Goal: Use online tool/utility: Utilize a website feature to perform a specific function

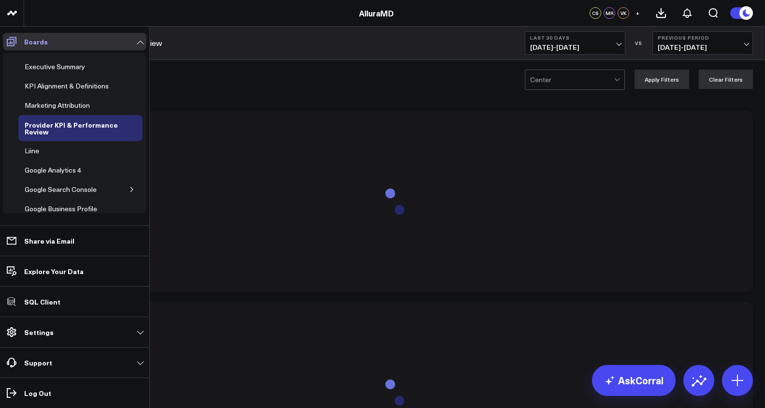
click at [75, 41] on link "Boards" at bounding box center [74, 41] width 143 height 17
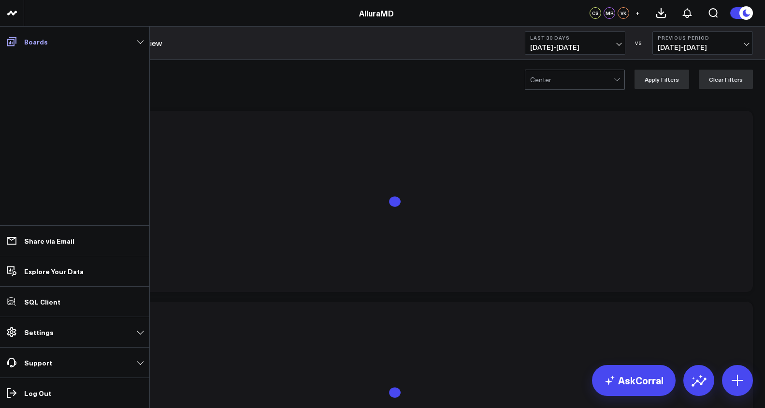
click at [9, 37] on icon at bounding box center [12, 41] width 10 height 9
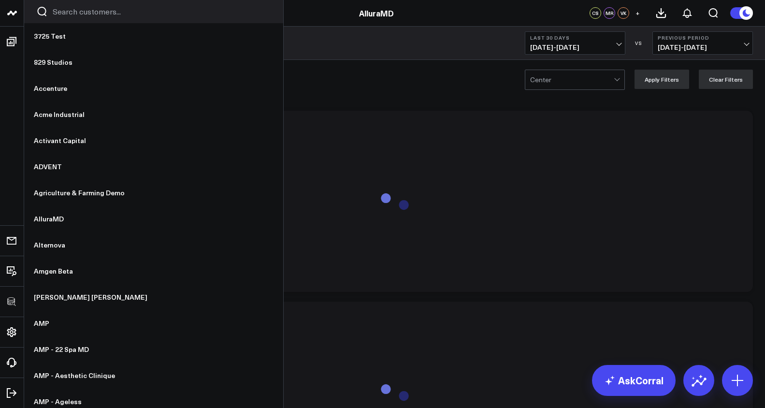
click at [56, 16] on input "Search customers input" at bounding box center [162, 11] width 218 height 11
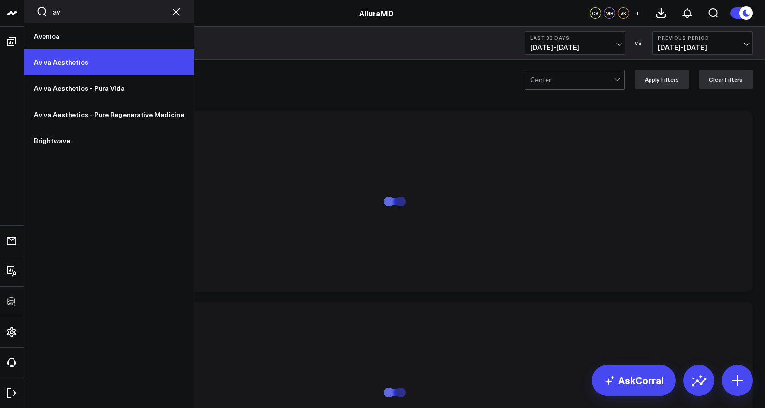
type input "av"
click at [67, 64] on link "Aviva Aesthetics" at bounding box center [109, 62] width 170 height 26
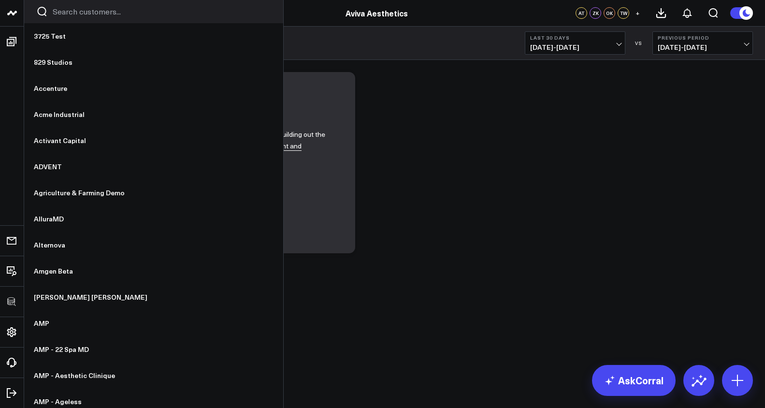
click at [60, 14] on input "Search customers input" at bounding box center [162, 11] width 218 height 11
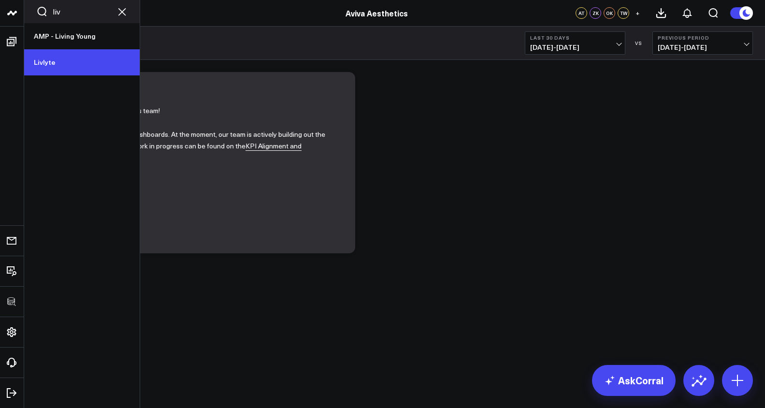
type input "liv"
click at [61, 62] on link "Livlyte" at bounding box center [81, 62] width 115 height 26
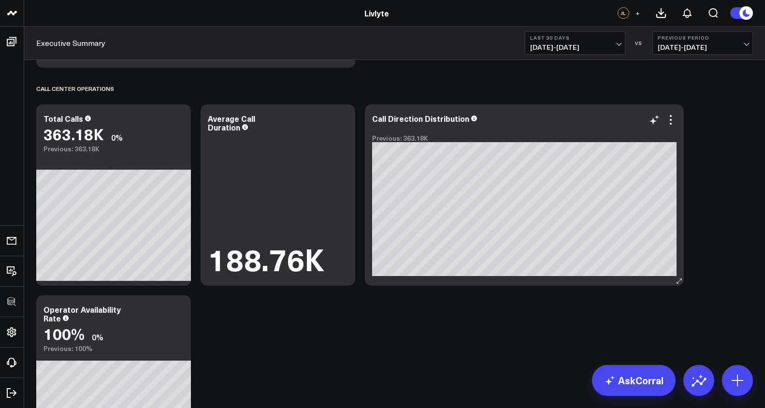
scroll to position [1569, 0]
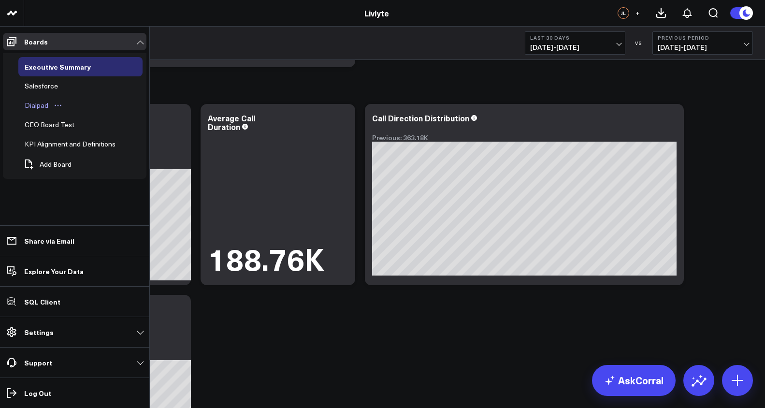
click at [40, 106] on div "Dialpad" at bounding box center [36, 106] width 29 height 12
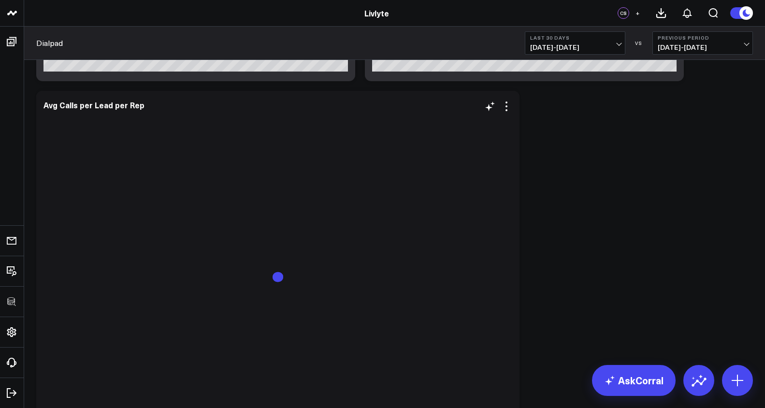
scroll to position [385, 0]
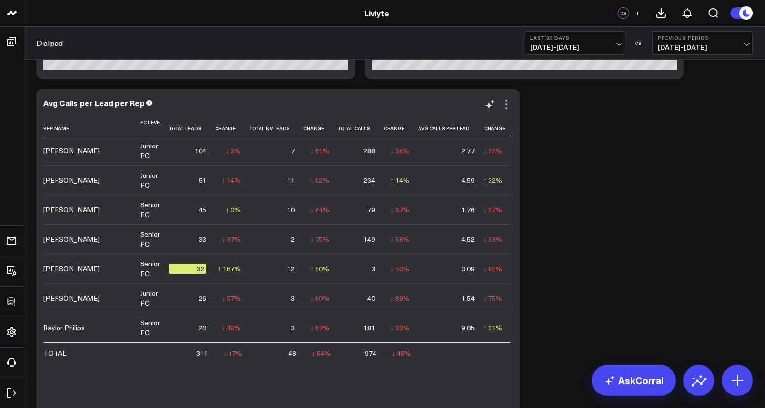
click at [510, 103] on icon at bounding box center [506, 105] width 12 height 12
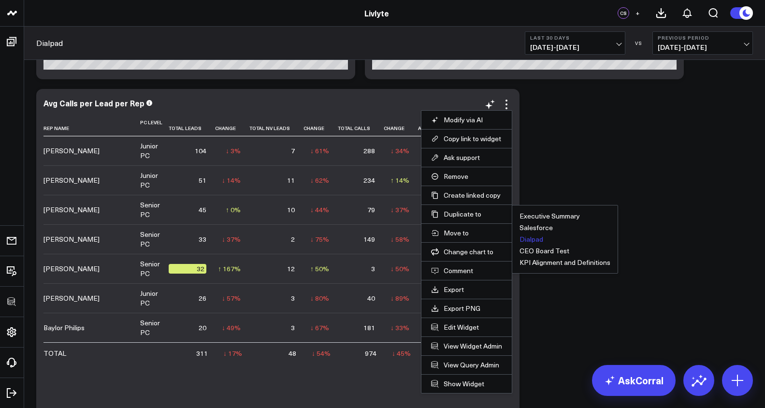
click at [530, 236] on button "Dialpad" at bounding box center [531, 239] width 24 height 7
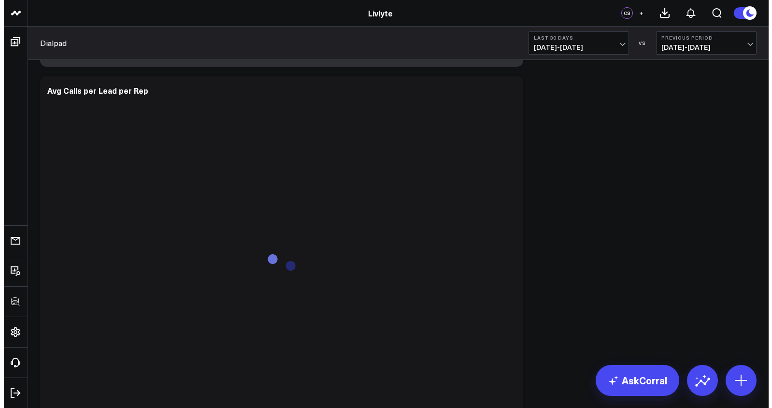
scroll to position [779, 0]
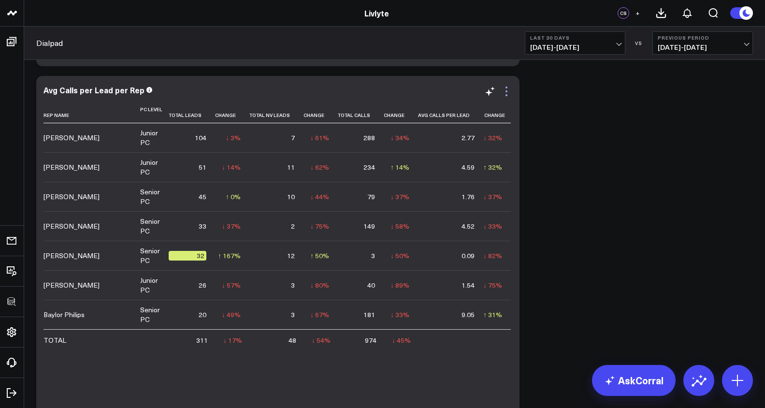
click at [505, 93] on icon at bounding box center [506, 92] width 12 height 12
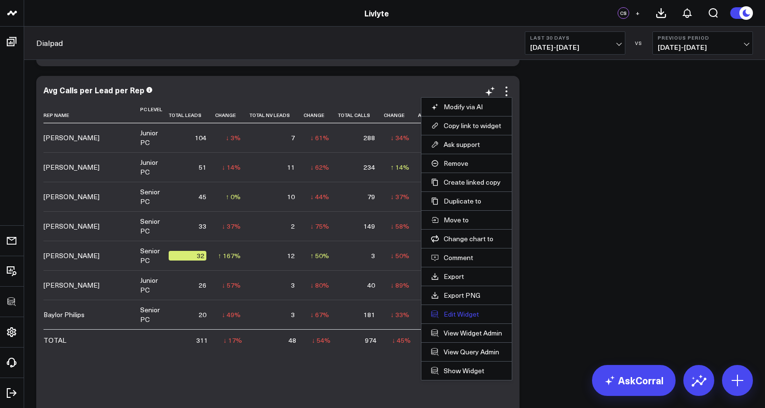
click at [454, 317] on button "Edit Widget" at bounding box center [466, 314] width 71 height 9
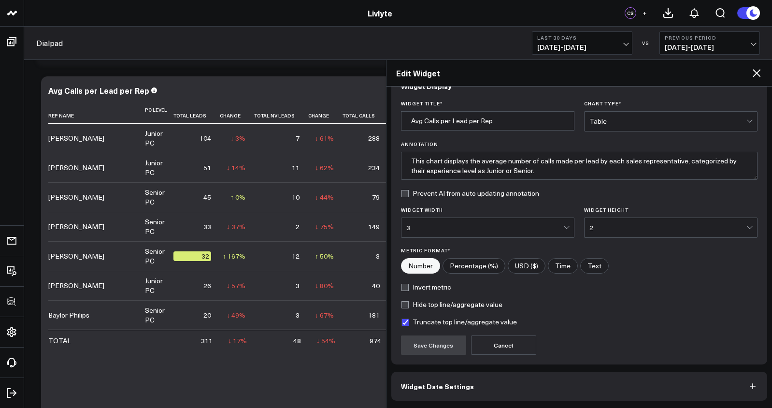
scroll to position [58, 0]
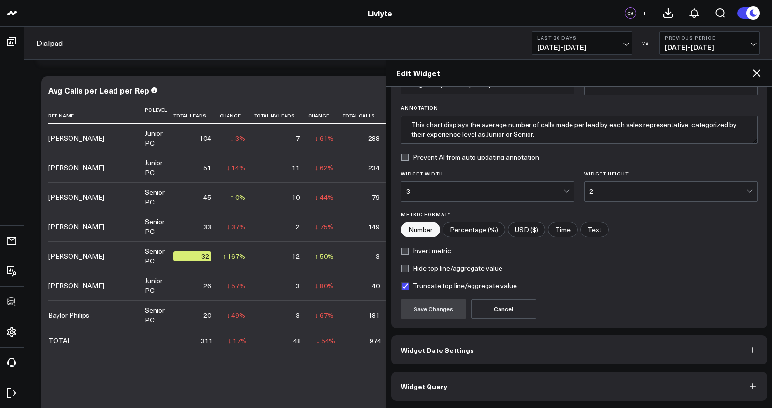
click at [512, 367] on div "Widget Display Widget Title * Avg Calls per Lead per Rep Chart Type * Table Ann…" at bounding box center [579, 217] width 376 height 365
click at [518, 380] on button "Widget Query" at bounding box center [579, 385] width 376 height 29
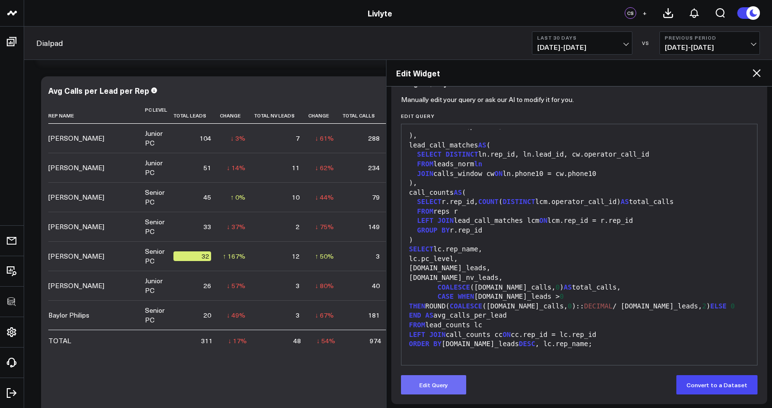
scroll to position [100, 0]
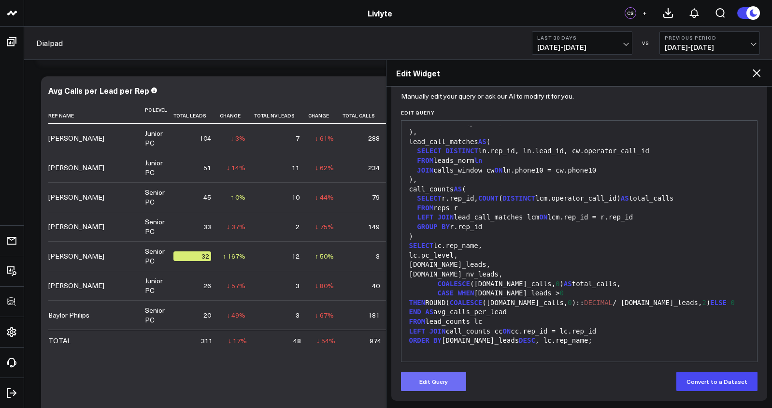
click at [417, 381] on button "Edit Query" at bounding box center [433, 380] width 65 height 19
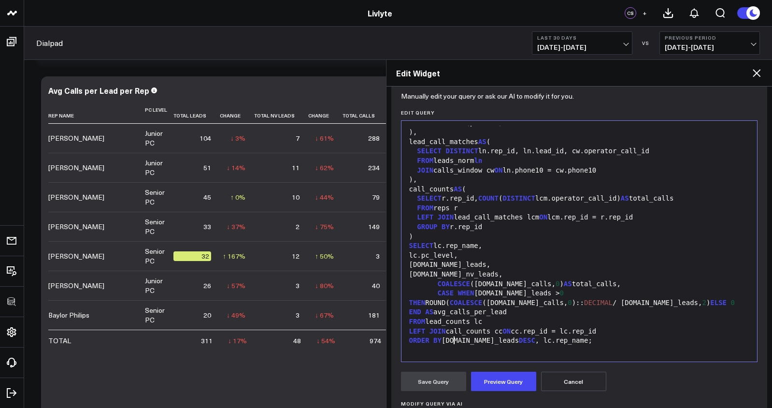
click at [452, 316] on div "CASE WHEN [DOMAIN_NAME]_leads > 0 THEN ROUND( COALESCE ([DOMAIN_NAME]_calls, 0 …" at bounding box center [579, 302] width 346 height 29
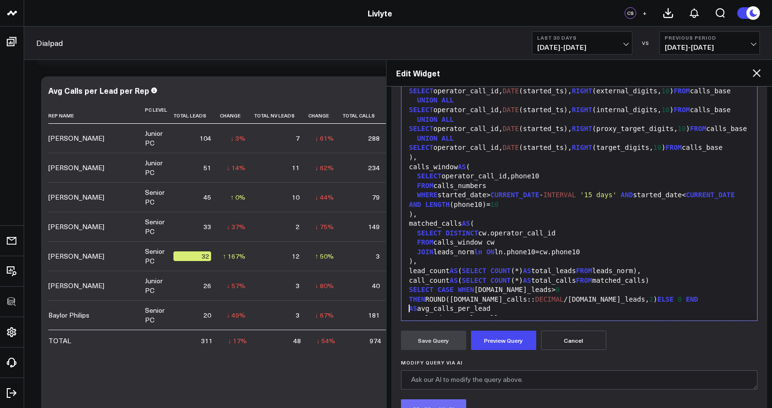
scroll to position [220, 0]
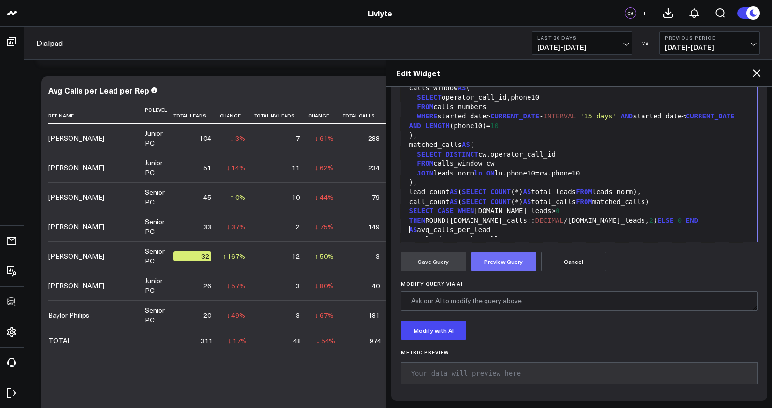
click at [507, 263] on button "Preview Query" at bounding box center [503, 261] width 65 height 19
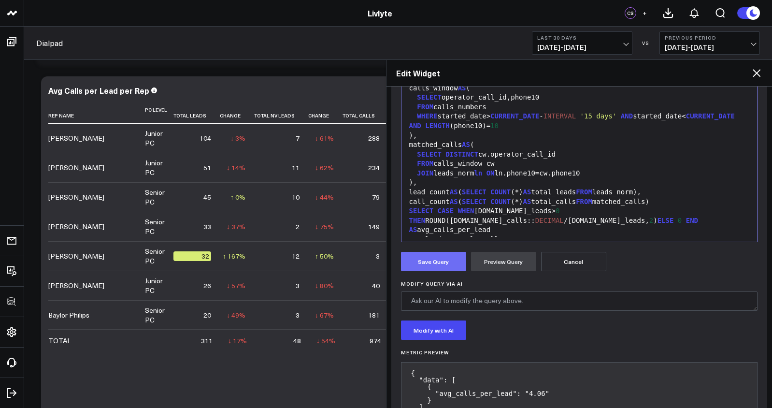
click at [439, 265] on button "Save Query" at bounding box center [433, 261] width 65 height 19
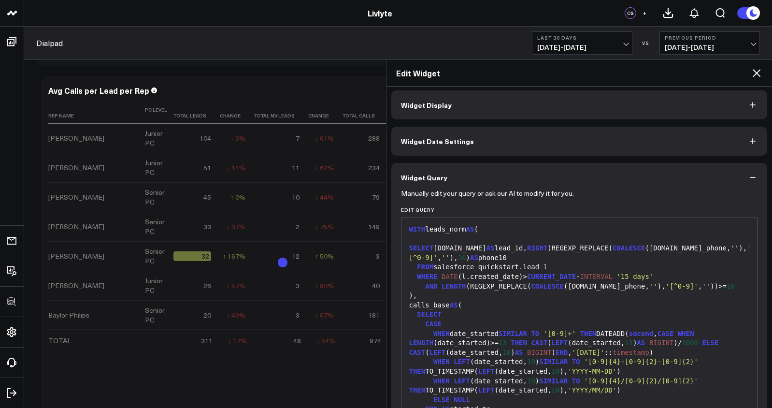
scroll to position [0, 0]
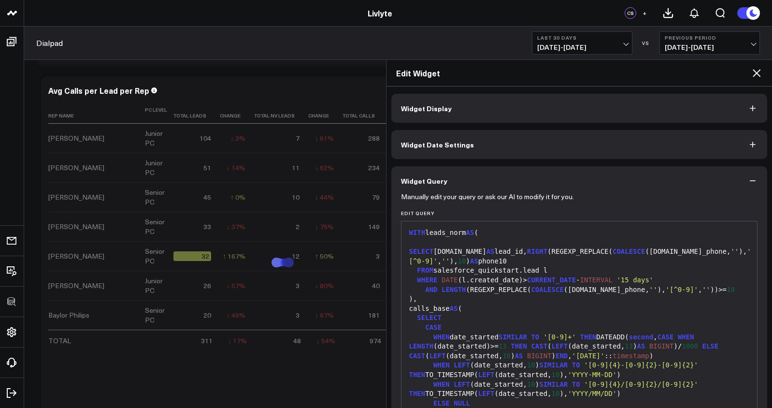
click at [446, 112] on span "Widget Display" at bounding box center [426, 108] width 51 height 8
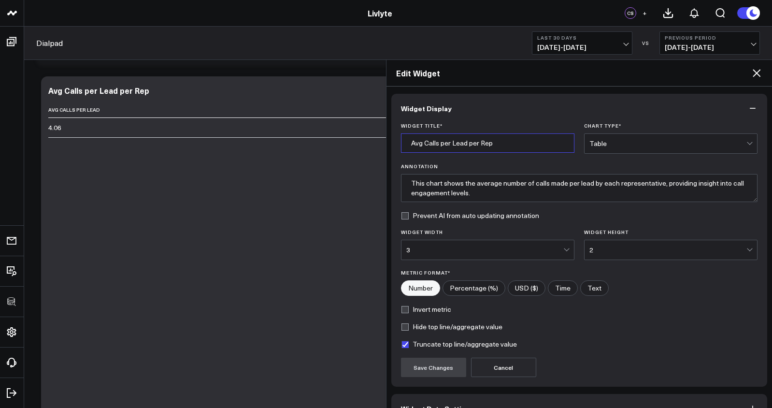
drag, startPoint x: 469, startPoint y: 143, endPoint x: 525, endPoint y: 143, distance: 56.0
click at [525, 143] on input "Avg Calls per Lead per Rep" at bounding box center [487, 142] width 173 height 19
type input "Avg Calls per Lead"
click at [635, 154] on form "Widget Title * Avg Calls per Lead Chart Type * Table Annotation This chart show…" at bounding box center [579, 250] width 357 height 254
click at [635, 150] on div "Table" at bounding box center [667, 143] width 157 height 19
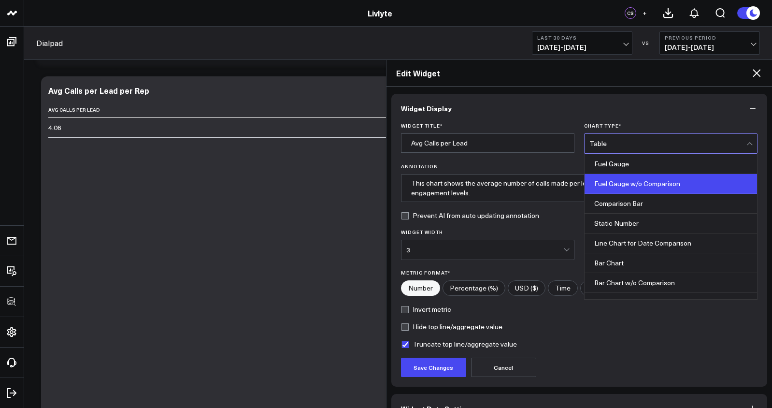
click at [633, 191] on div "Fuel Gauge w/o Comparison" at bounding box center [671, 184] width 172 height 20
click at [634, 149] on div "Fuel Gauge w/o Comparison" at bounding box center [667, 143] width 157 height 19
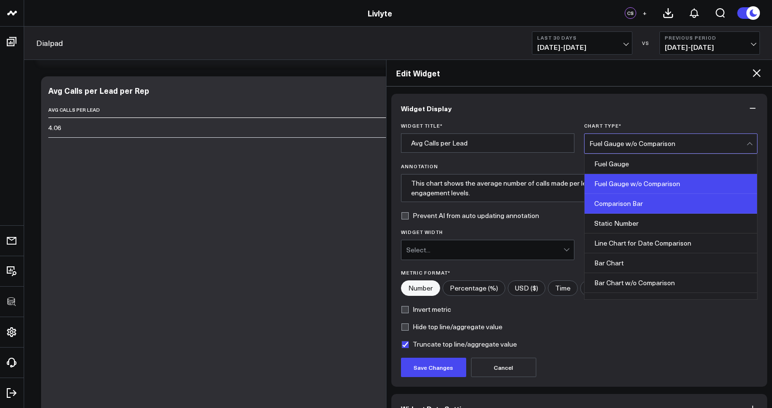
click at [634, 202] on div "Comparison Bar" at bounding box center [671, 204] width 172 height 20
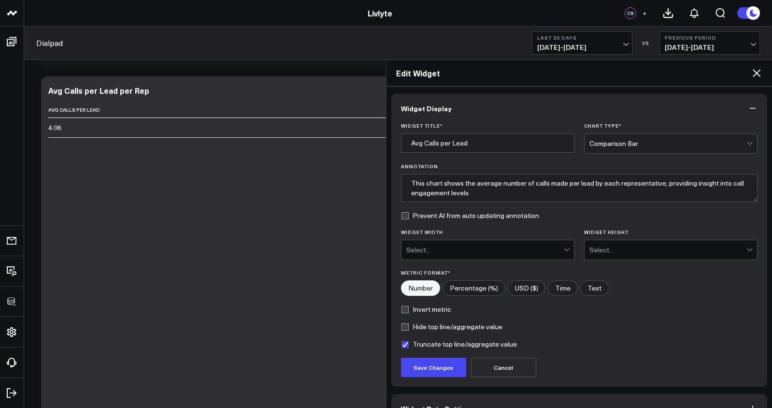
click at [630, 151] on div "Comparison Bar" at bounding box center [667, 143] width 157 height 19
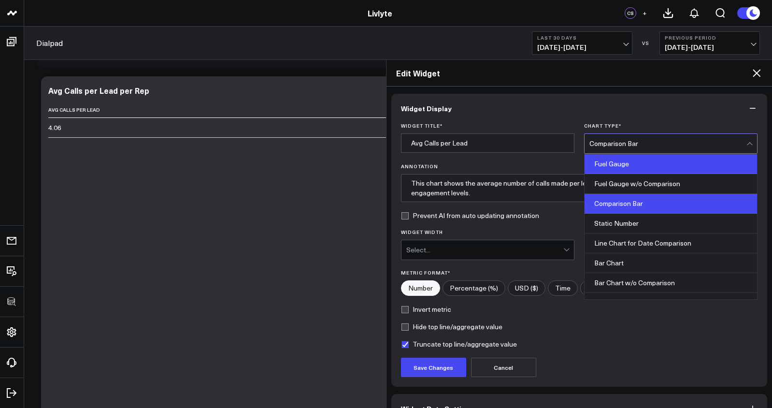
click at [621, 169] on div "Fuel Gauge" at bounding box center [671, 164] width 172 height 20
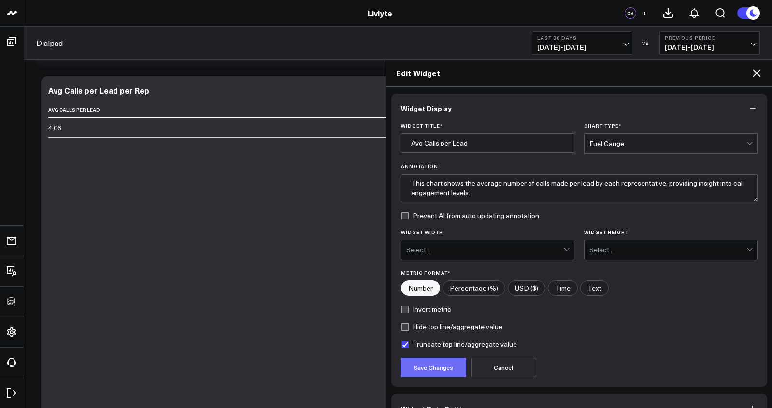
click at [450, 361] on button "Save Changes" at bounding box center [433, 366] width 65 height 19
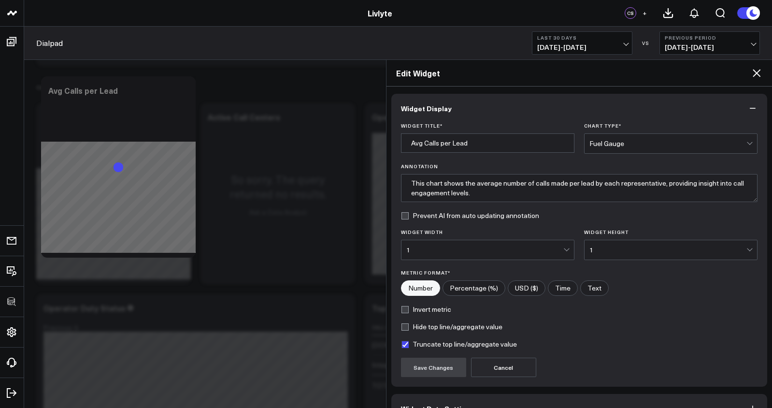
click at [624, 150] on div "Fuel Gauge" at bounding box center [667, 143] width 157 height 19
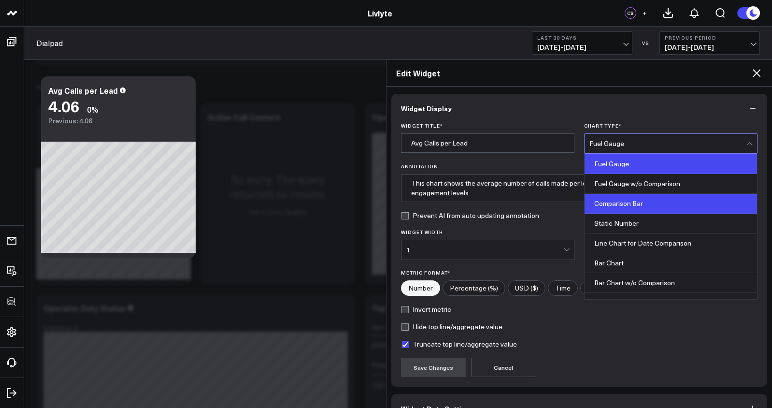
click at [626, 200] on div "Comparison Bar" at bounding box center [671, 204] width 172 height 20
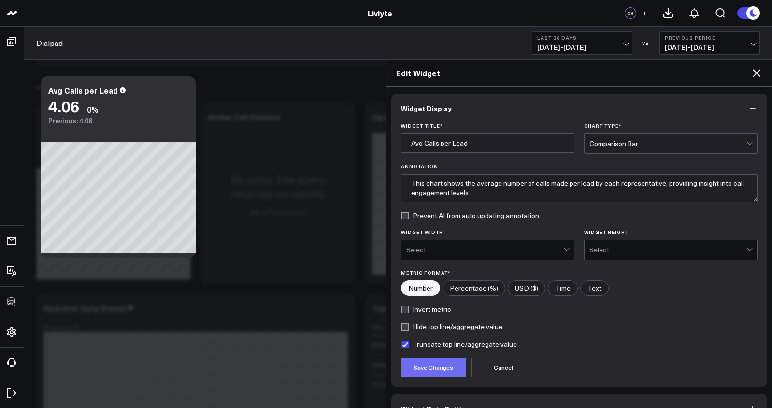
click at [447, 366] on button "Save Changes" at bounding box center [433, 366] width 65 height 19
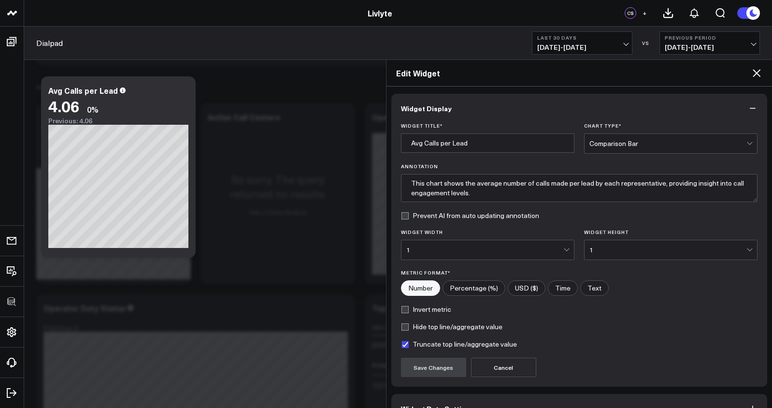
click at [761, 74] on icon at bounding box center [757, 73] width 12 height 12
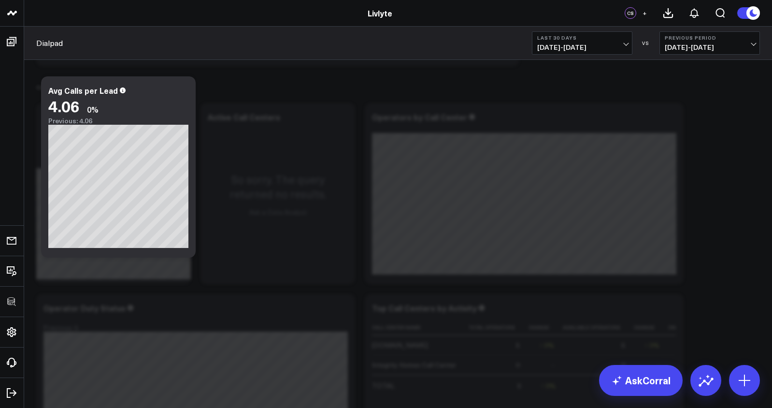
click at [622, 40] on b "Last 30 Days" at bounding box center [582, 38] width 90 height 6
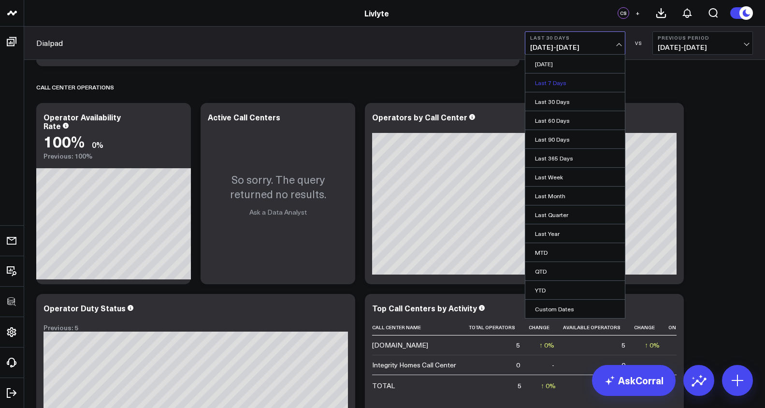
click at [591, 84] on link "Last 7 Days" at bounding box center [575, 82] width 100 height 18
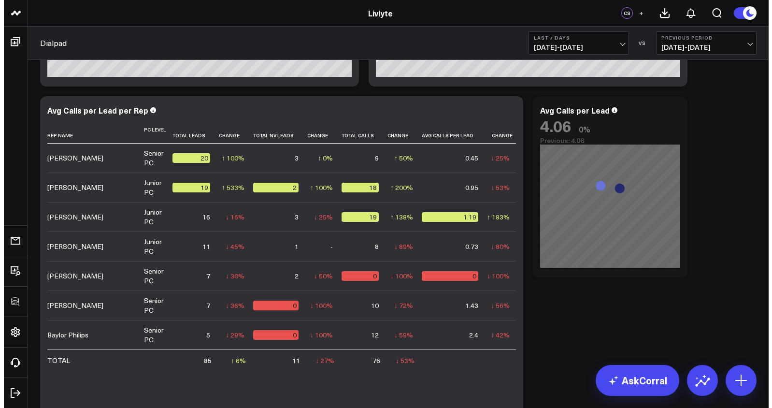
scroll to position [376, 0]
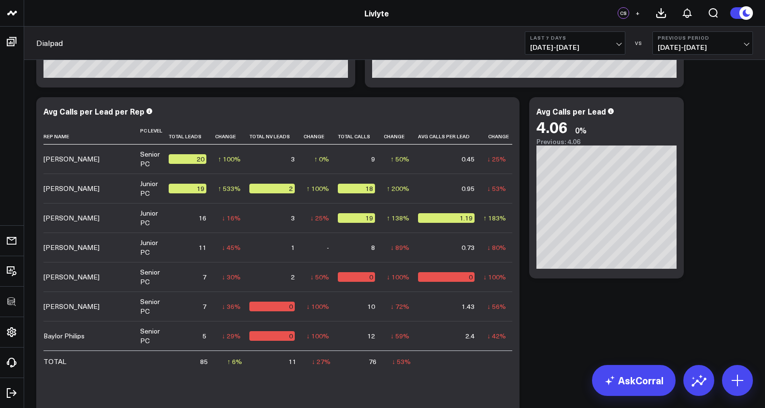
click at [600, 48] on span "[DATE] - [DATE]" at bounding box center [575, 47] width 90 height 8
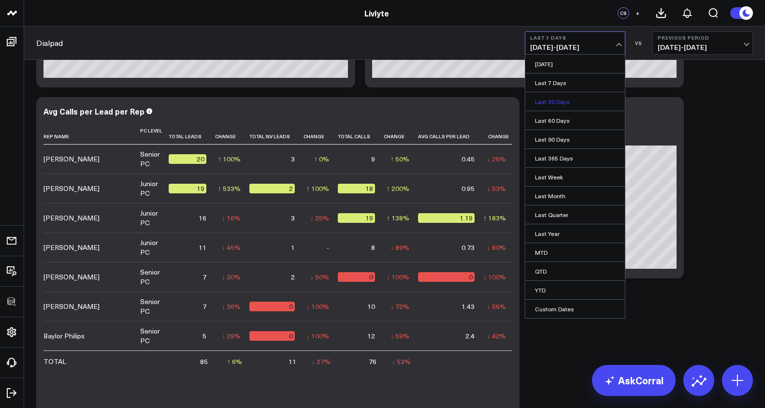
click at [579, 96] on link "Last 30 Days" at bounding box center [575, 101] width 100 height 18
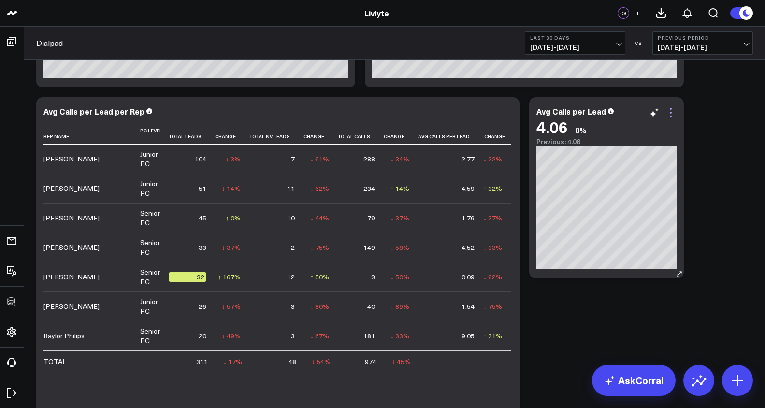
click at [673, 110] on icon at bounding box center [671, 113] width 12 height 12
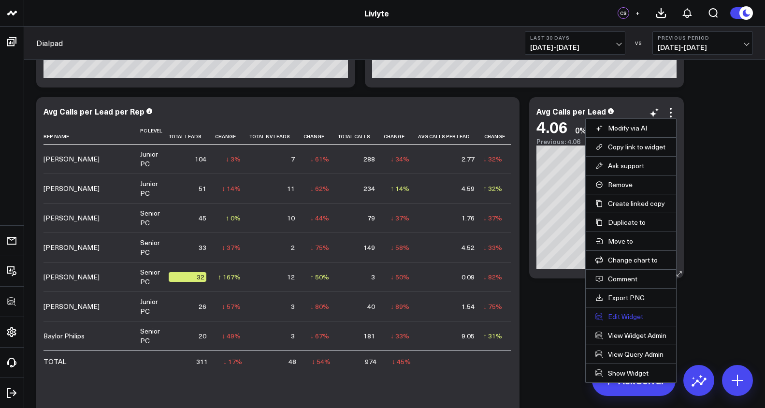
click at [633, 315] on button "Edit Widget" at bounding box center [630, 316] width 71 height 9
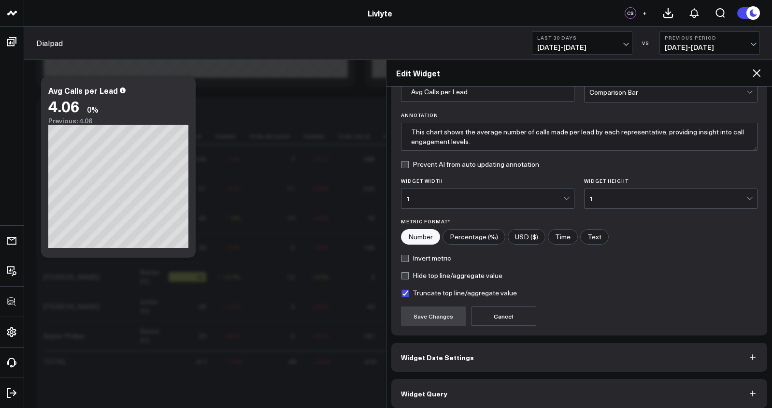
scroll to position [58, 0]
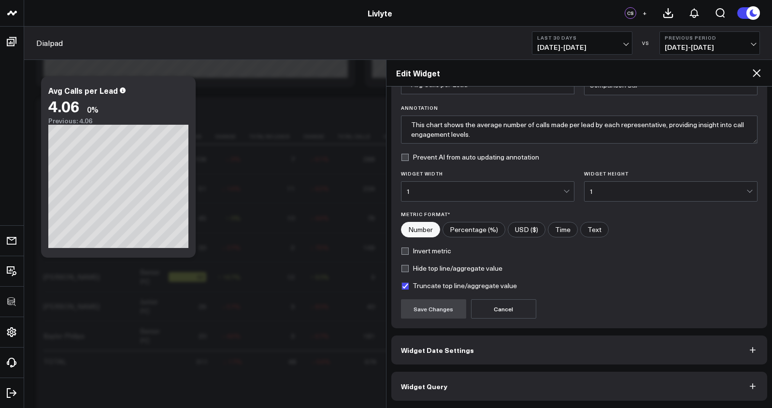
click at [569, 404] on div "Widget Display Widget Title * Avg Calls per Lead Chart Type * Comparison Bar An…" at bounding box center [579, 246] width 386 height 321
click at [567, 393] on button "Widget Query" at bounding box center [579, 385] width 376 height 29
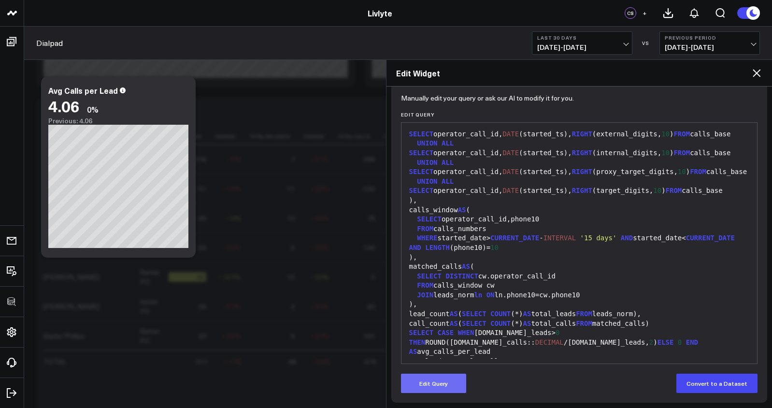
scroll to position [100, 0]
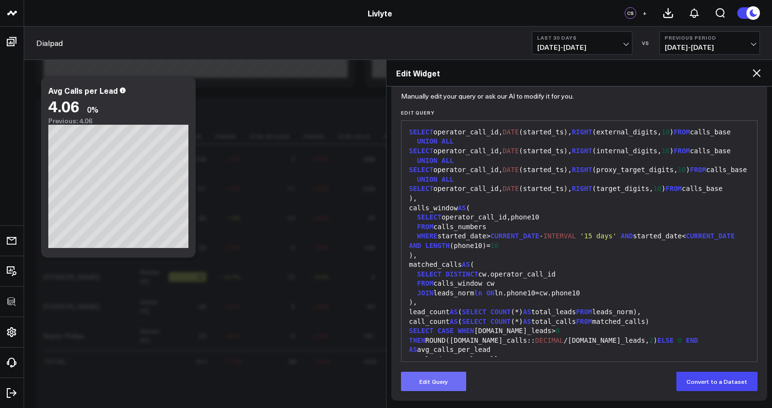
click at [451, 386] on button "Edit Query" at bounding box center [433, 380] width 65 height 19
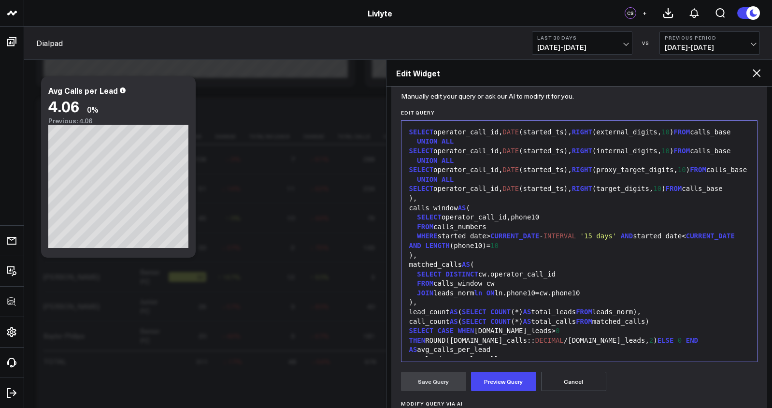
click at [475, 326] on div "SELECT CASE WHEN [DOMAIN_NAME]_leads> 0 THEN ROUND([DOMAIN_NAME]_calls:: DECIMA…" at bounding box center [579, 340] width 346 height 29
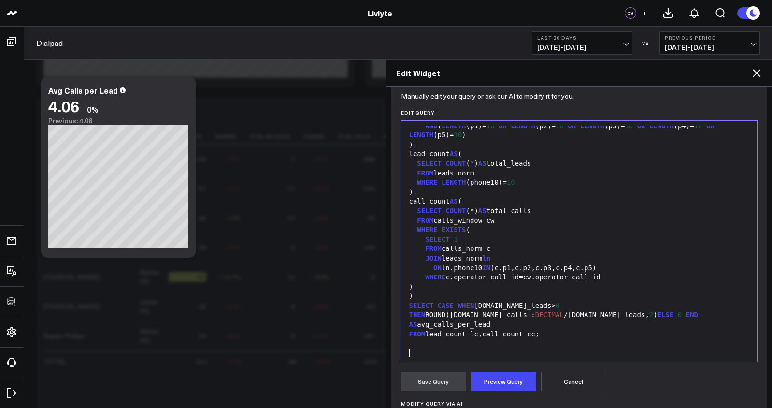
scroll to position [322, 0]
click at [488, 375] on button "Preview Query" at bounding box center [503, 380] width 65 height 19
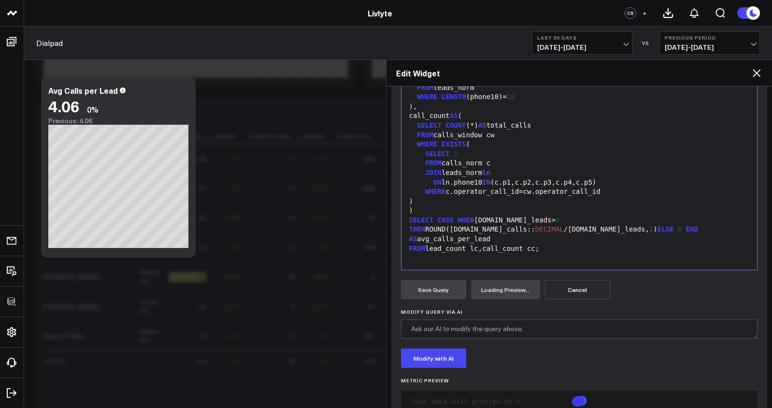
scroll to position [220, 0]
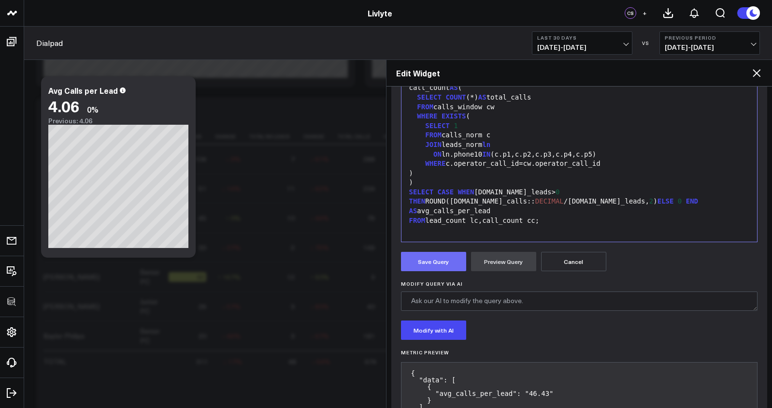
click at [446, 255] on button "Save Query" at bounding box center [433, 261] width 65 height 19
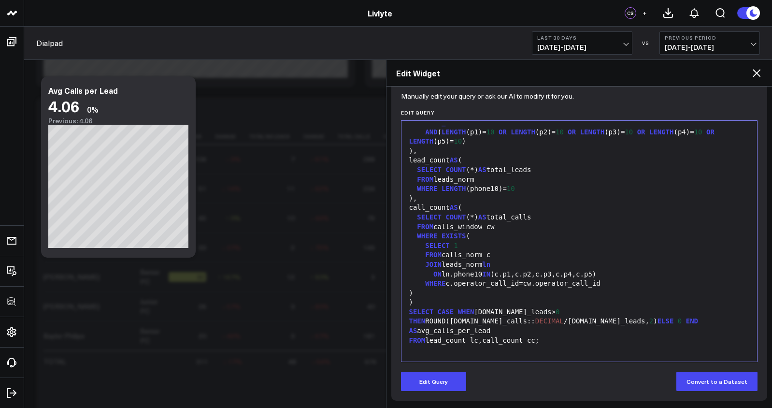
scroll to position [100, 0]
click at [756, 71] on icon at bounding box center [757, 73] width 12 height 12
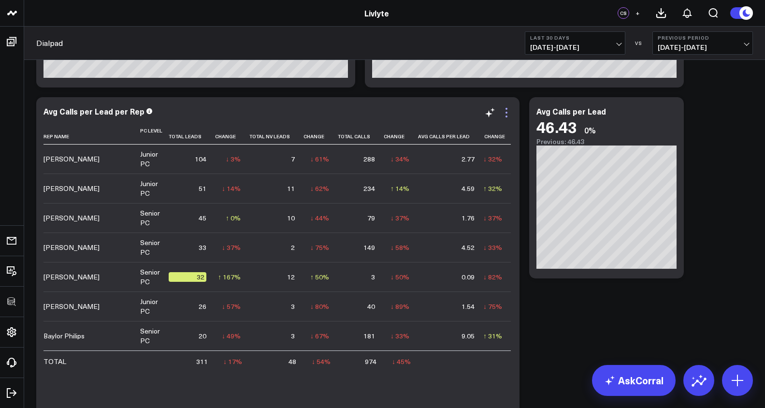
click at [506, 113] on icon at bounding box center [506, 113] width 2 height 2
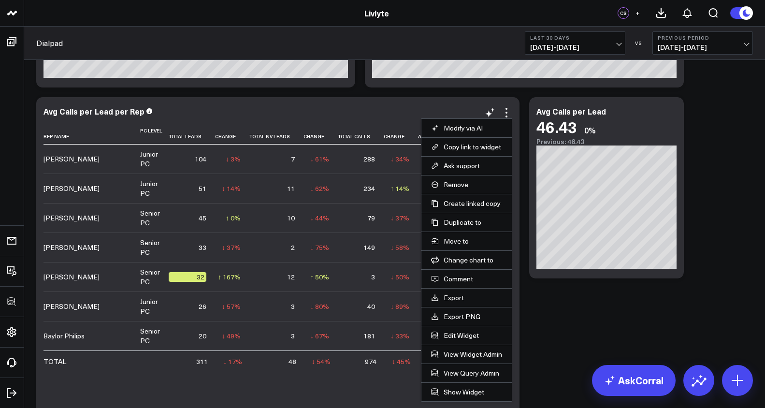
drag, startPoint x: 467, startPoint y: 336, endPoint x: 469, endPoint y: 328, distance: 9.0
click at [467, 336] on button "Edit Widget" at bounding box center [466, 335] width 71 height 9
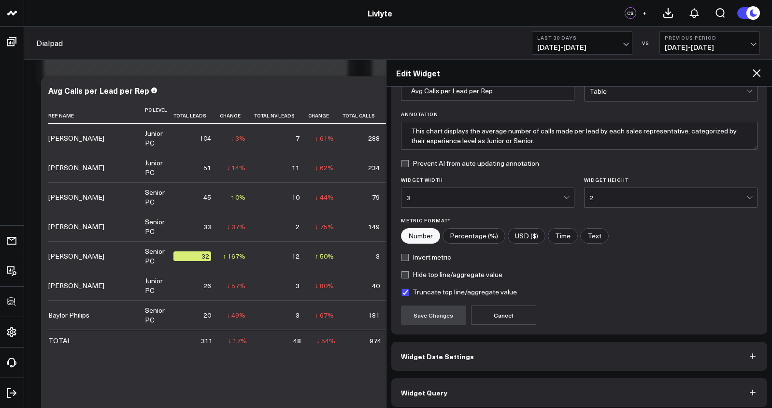
scroll to position [58, 0]
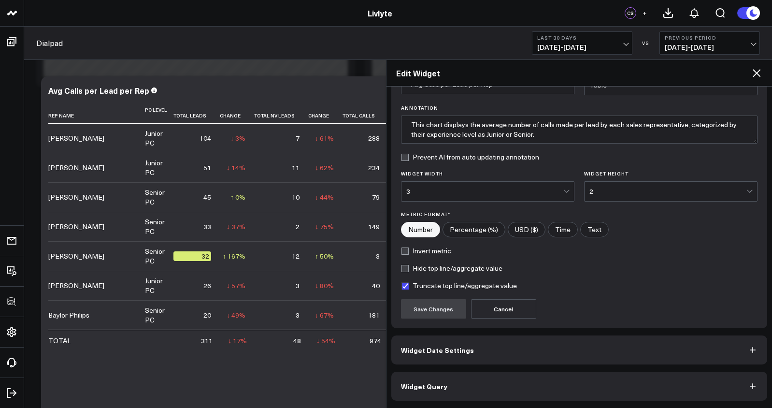
click at [548, 389] on button "Widget Query" at bounding box center [579, 385] width 376 height 29
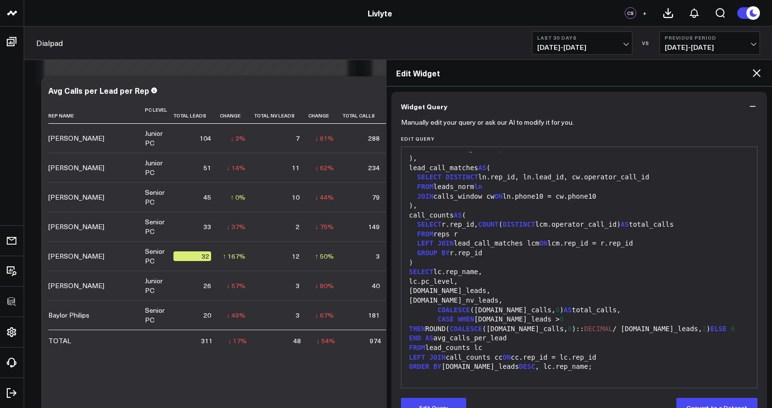
scroll to position [100, 0]
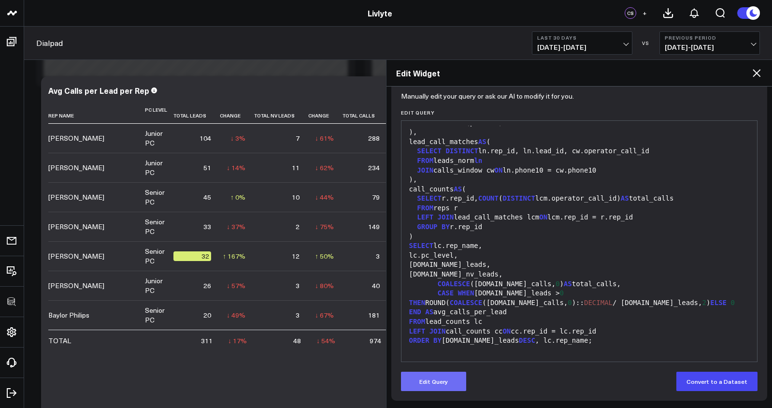
click at [449, 382] on button "Edit Query" at bounding box center [433, 380] width 65 height 19
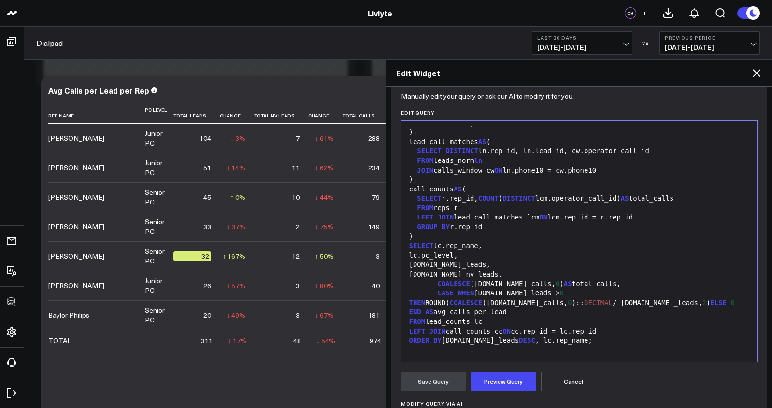
click at [472, 332] on div "LEFT JOIN call_counts cc ON cc.rep_id = lc.rep_id" at bounding box center [579, 332] width 346 height 10
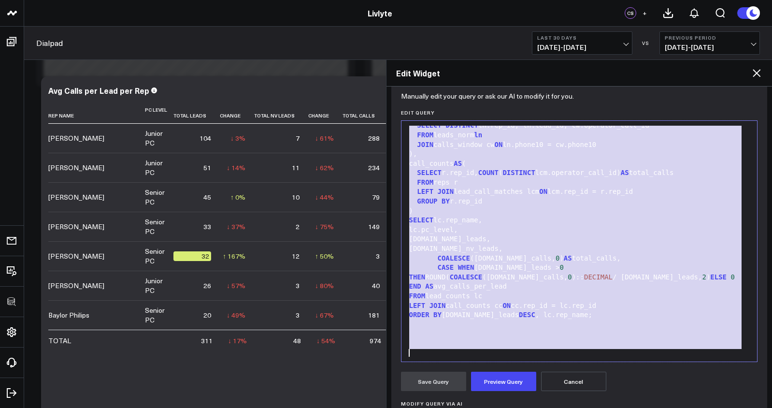
copy div "), calls_base AS ( SELECT CASE WHEN date_started SIMILAR TO '[0-9]+' THEN DATEA…"
click at [471, 320] on div "ORDER BY [DOMAIN_NAME]_leads DESC , lc.rep_name;" at bounding box center [579, 315] width 346 height 10
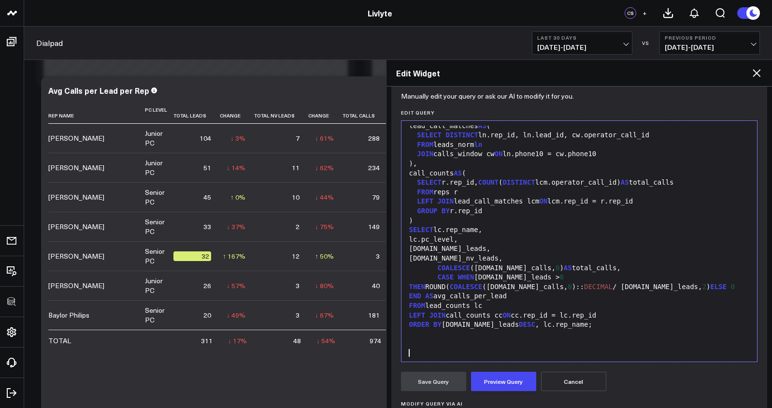
click at [751, 77] on icon at bounding box center [757, 73] width 12 height 12
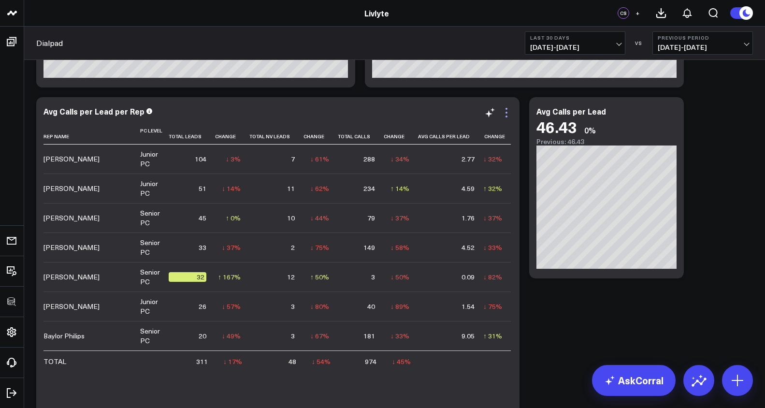
click at [508, 112] on icon at bounding box center [506, 113] width 12 height 12
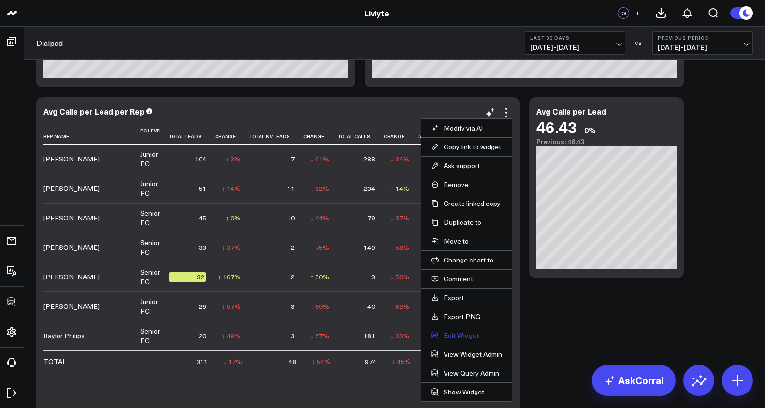
click at [466, 335] on button "Edit Widget" at bounding box center [466, 335] width 71 height 9
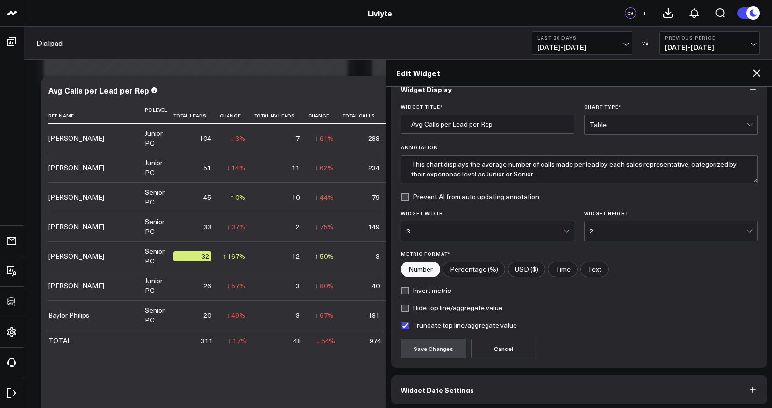
scroll to position [58, 0]
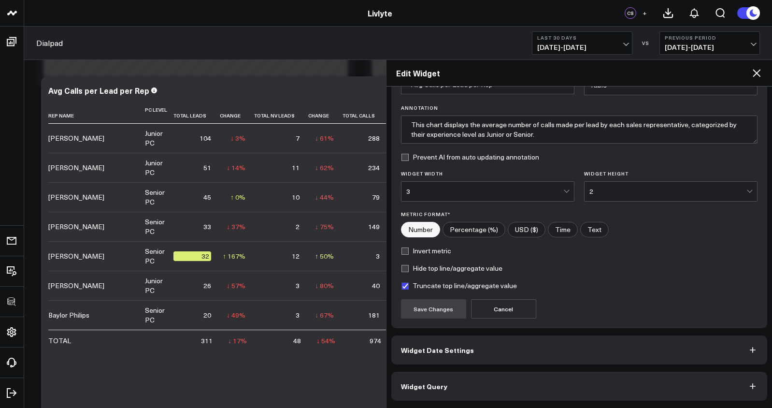
click at [546, 383] on button "Widget Query" at bounding box center [579, 385] width 376 height 29
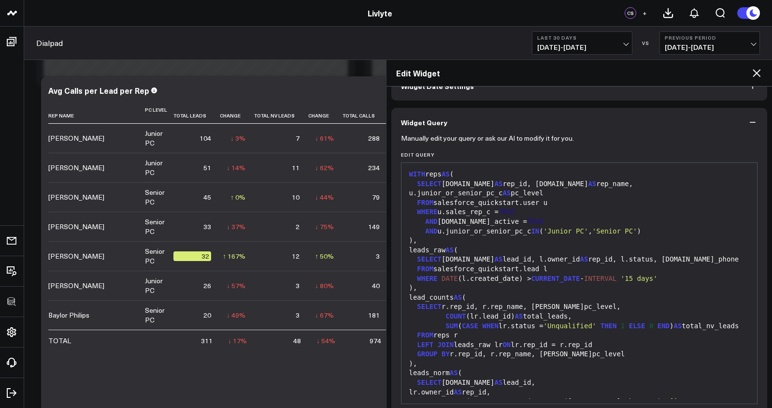
click at [541, 334] on div "FROM reps r" at bounding box center [579, 335] width 346 height 10
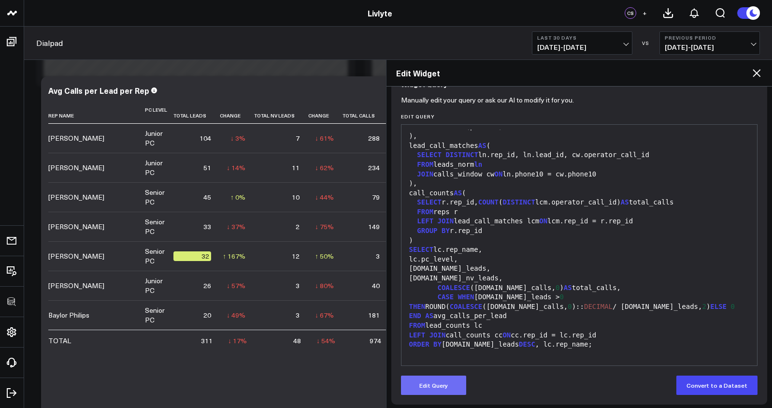
scroll to position [100, 0]
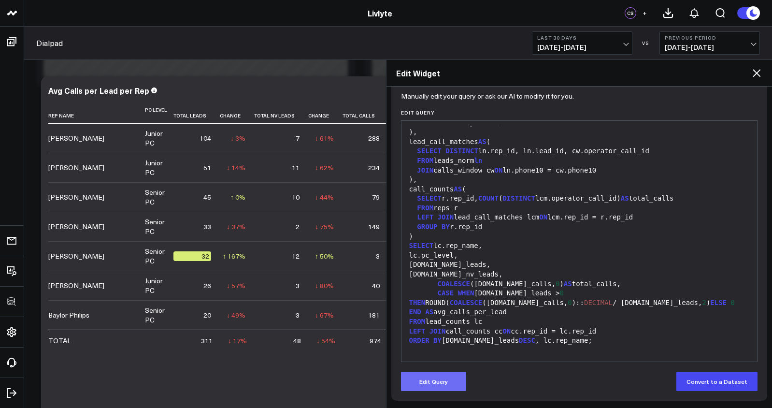
click at [418, 390] on button "Edit Query" at bounding box center [433, 380] width 65 height 19
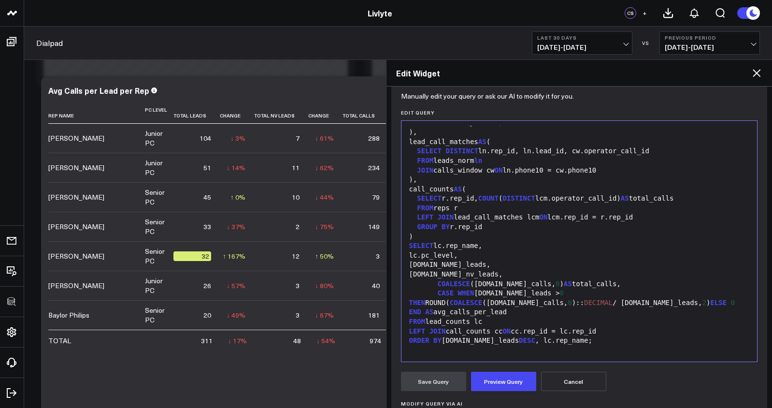
click at [466, 309] on div "CASE WHEN [DOMAIN_NAME]_leads > 0 THEN ROUND( COALESCE ([DOMAIN_NAME]_calls, 0 …" at bounding box center [579, 302] width 346 height 29
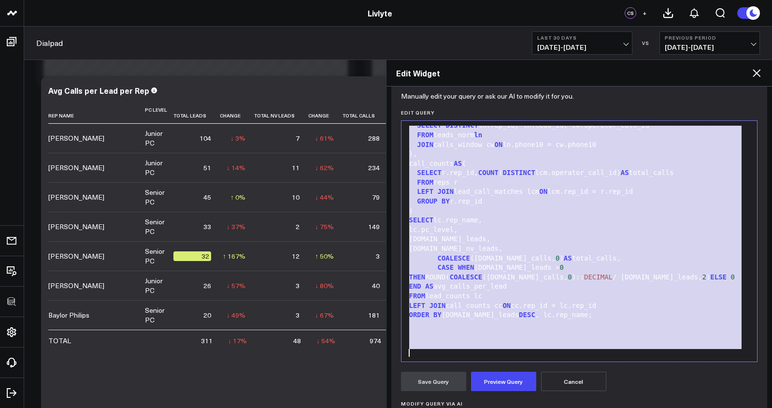
copy div "second , CASE WHEN LENGTH (date_started) >= 13 THEN CAST ( LEFT (date_started, …"
click at [747, 68] on h2 "Edit Widget" at bounding box center [573, 73] width 355 height 11
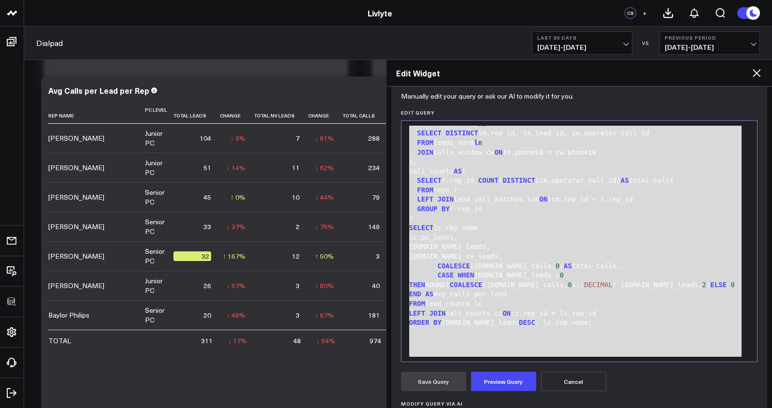
click at [754, 71] on icon at bounding box center [757, 73] width 12 height 12
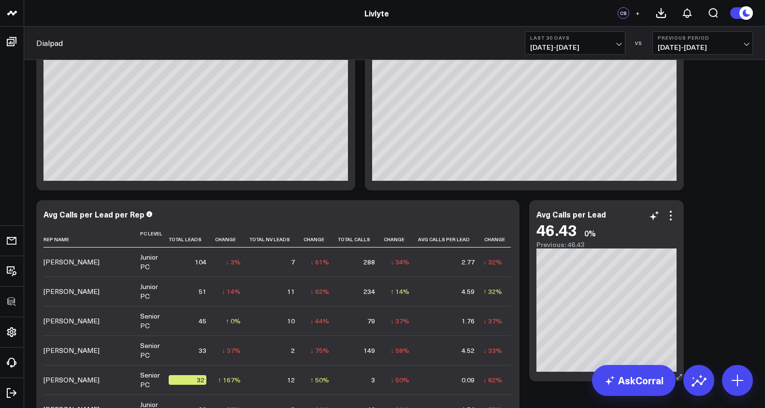
scroll to position [132, 0]
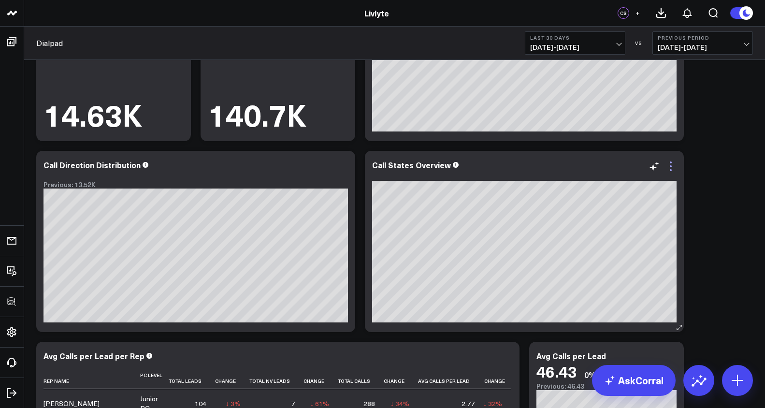
click at [671, 167] on icon at bounding box center [671, 166] width 12 height 12
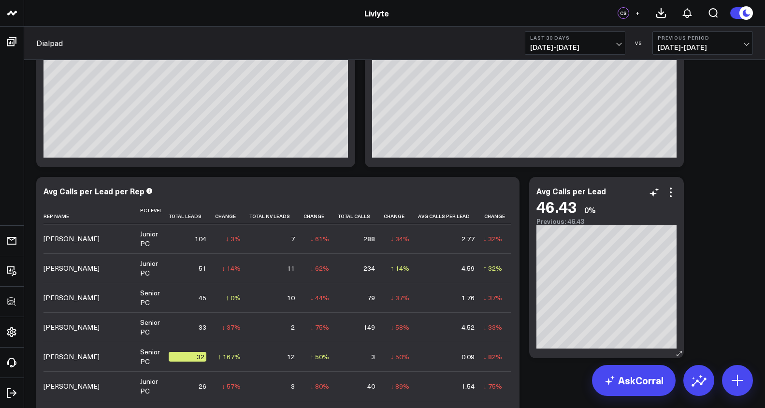
scroll to position [308, 0]
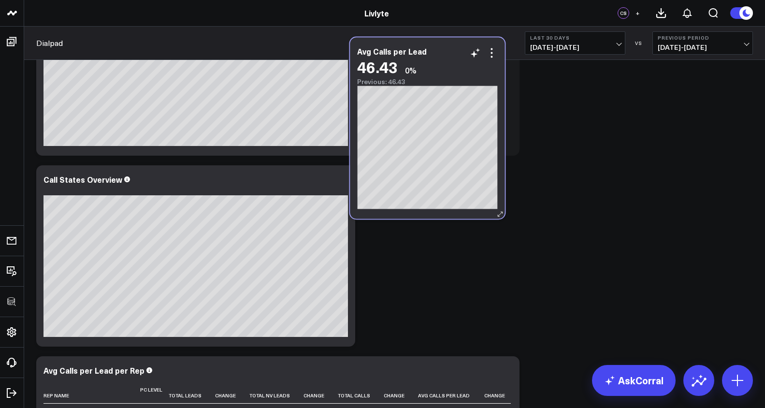
drag, startPoint x: 577, startPoint y: 171, endPoint x: 476, endPoint y: 88, distance: 130.5
click at [476, 86] on div "46.43 0% Previous: 46.43" at bounding box center [427, 72] width 140 height 28
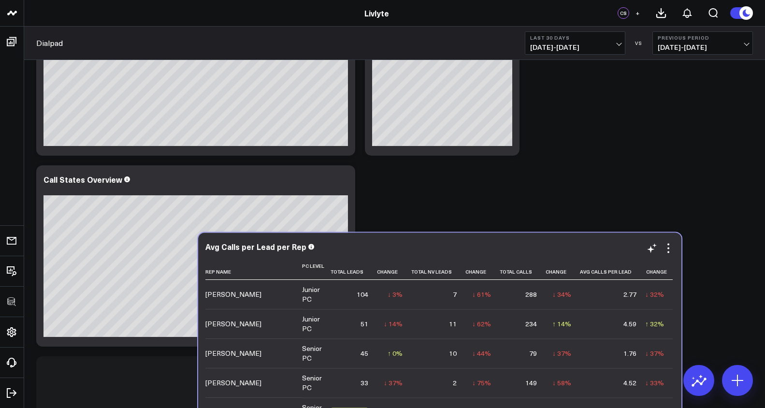
drag, startPoint x: 525, startPoint y: 262, endPoint x: 521, endPoint y: 244, distance: 18.3
click at [524, 242] on div "Avg Calls per Lead per Rep" at bounding box center [439, 246] width 469 height 9
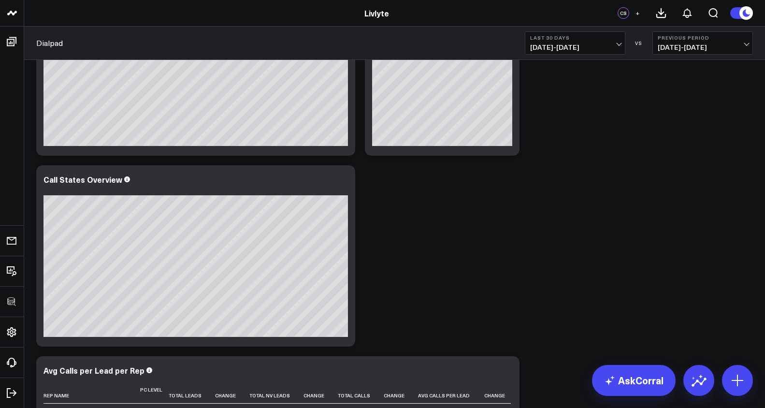
scroll to position [312, 0]
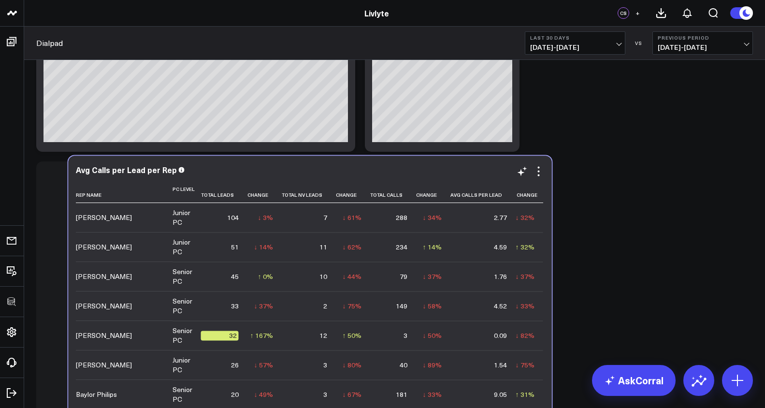
drag, startPoint x: 423, startPoint y: 357, endPoint x: 446, endPoint y: 163, distance: 195.5
click at [447, 163] on div "Avg Calls per Lead per Rep Rep Name Pc Level Total Leads Change Total Nv Leads …" at bounding box center [310, 342] width 483 height 372
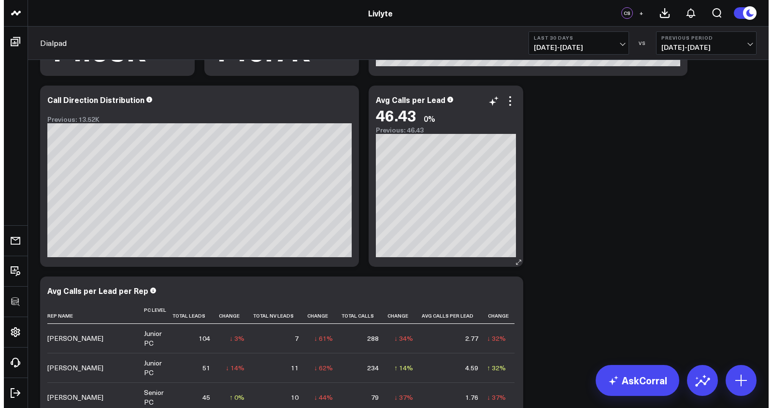
scroll to position [196, 0]
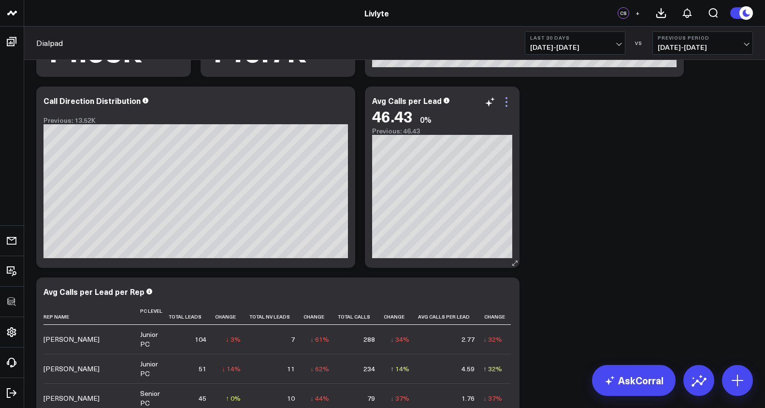
click at [504, 106] on icon at bounding box center [506, 102] width 12 height 12
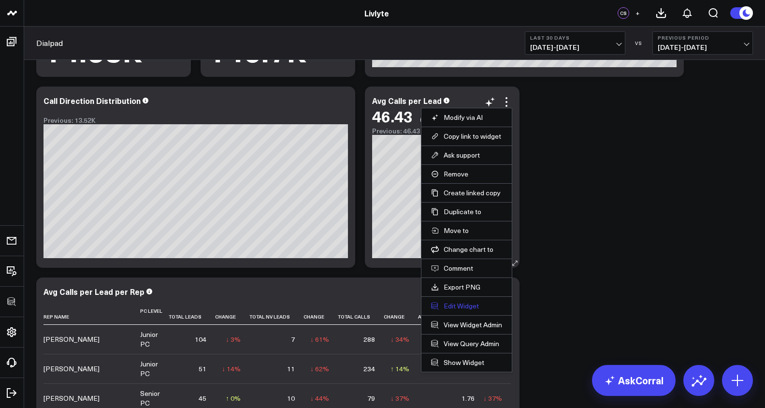
click at [455, 301] on button "Edit Widget" at bounding box center [466, 305] width 71 height 9
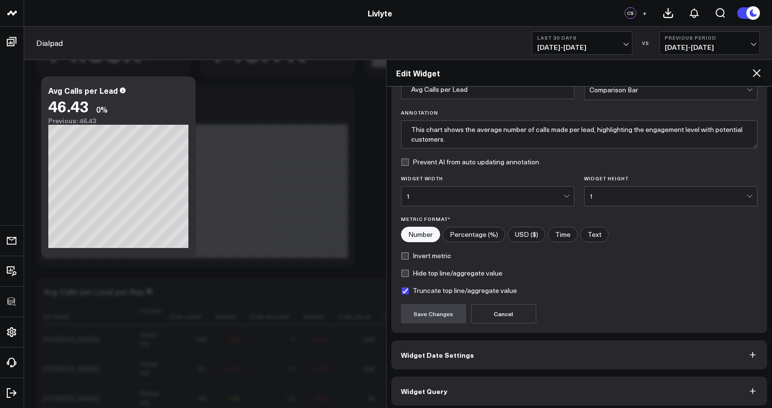
scroll to position [58, 0]
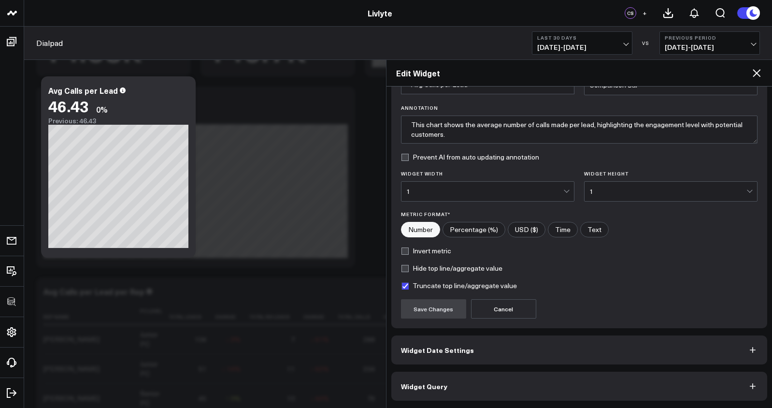
click at [550, 389] on button "Widget Query" at bounding box center [579, 385] width 376 height 29
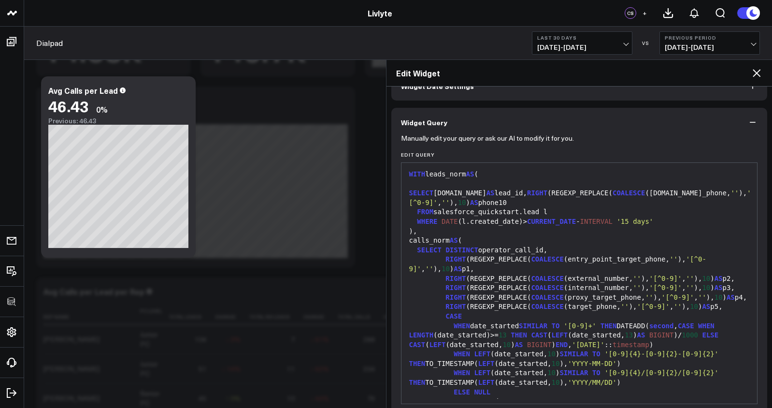
click at [540, 312] on div "RIGHT (REGEXP_REPLACE( COALESCE (target_phone, '' ), '[^0-9]' , '' ), 10 ) AS p…" at bounding box center [579, 307] width 346 height 10
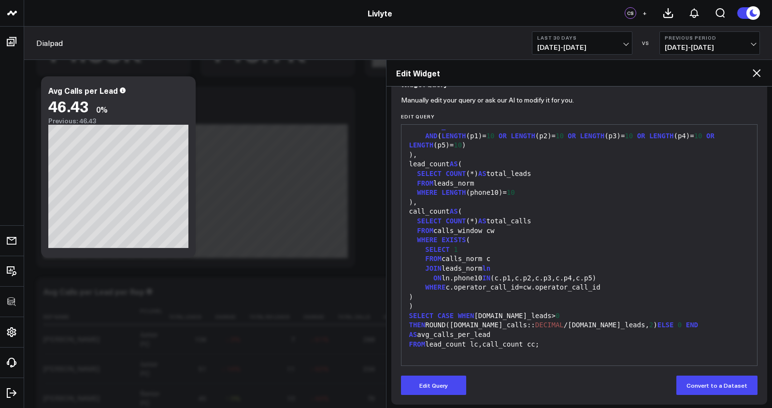
scroll to position [100, 0]
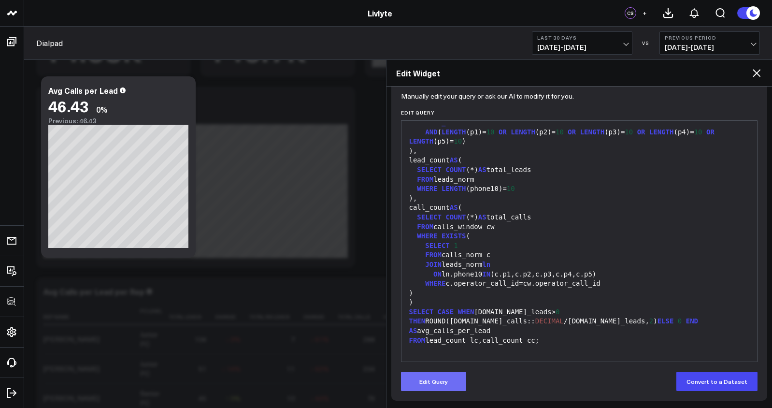
click at [436, 383] on button "Edit Query" at bounding box center [433, 380] width 65 height 19
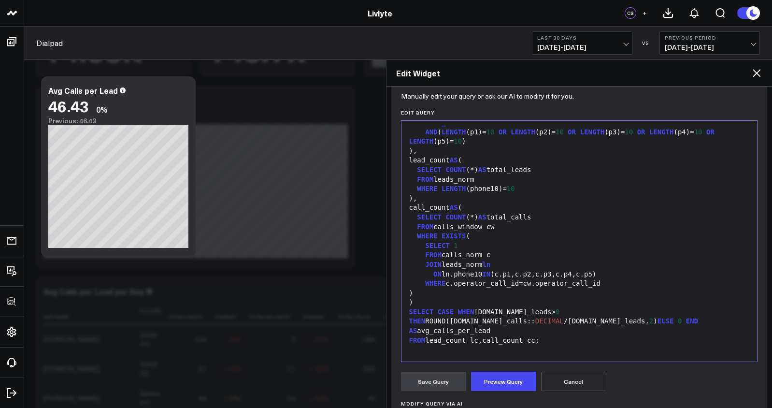
click at [451, 315] on span "CASE" at bounding box center [446, 312] width 16 height 8
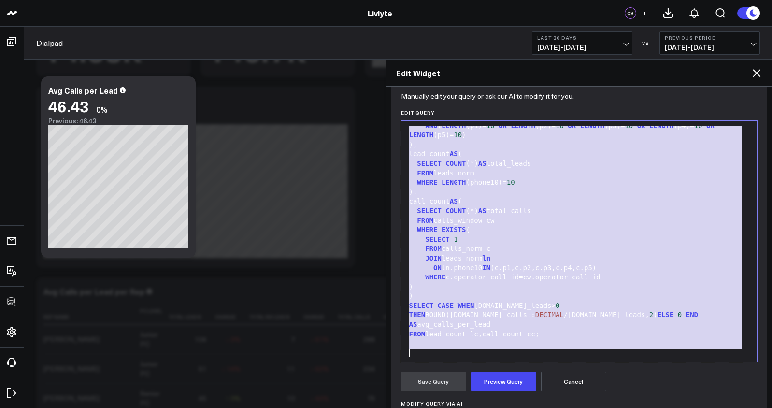
scroll to position [340, 0]
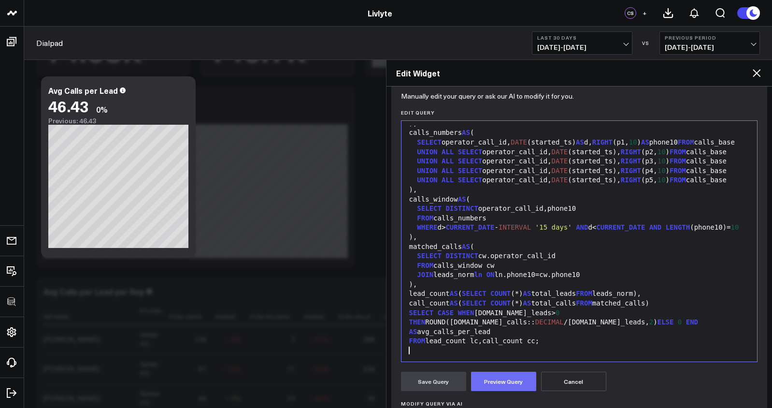
click at [495, 378] on button "Preview Query" at bounding box center [503, 380] width 65 height 19
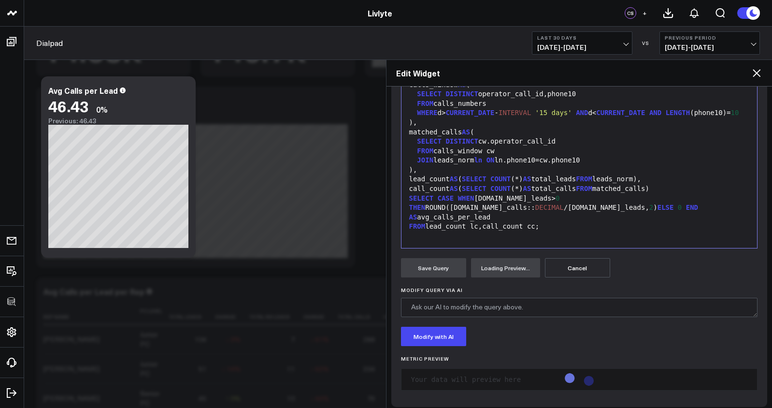
scroll to position [220, 0]
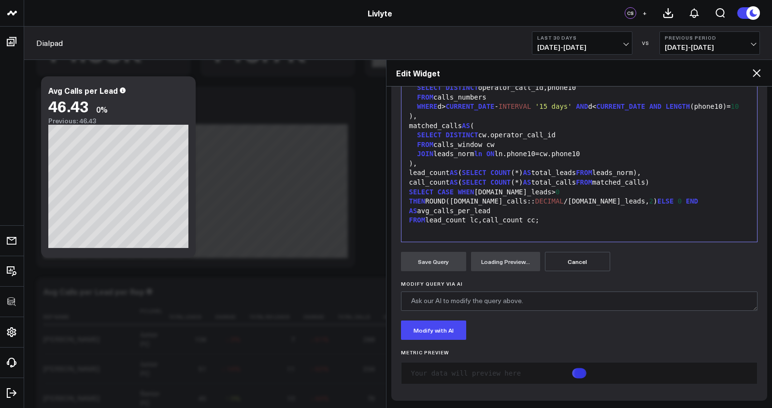
click at [598, 213] on div "SELECT CASE WHEN [DOMAIN_NAME]_leads> 0 THEN ROUND([DOMAIN_NAME]_calls:: DECIMA…" at bounding box center [579, 201] width 346 height 29
click at [649, 205] on span "2" at bounding box center [651, 201] width 4 height 8
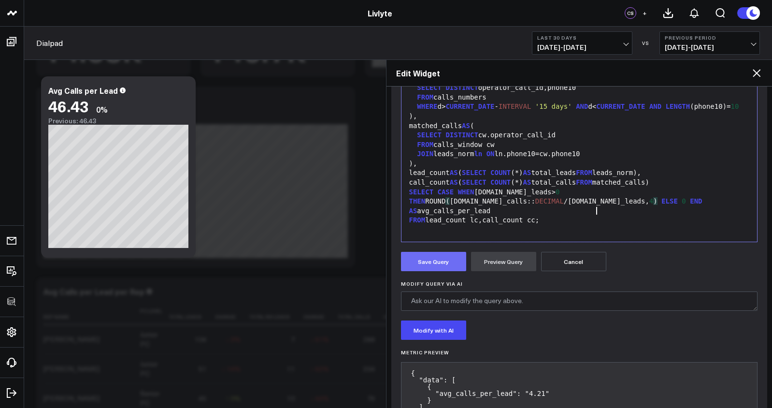
click at [444, 260] on button "Save Query" at bounding box center [433, 261] width 65 height 19
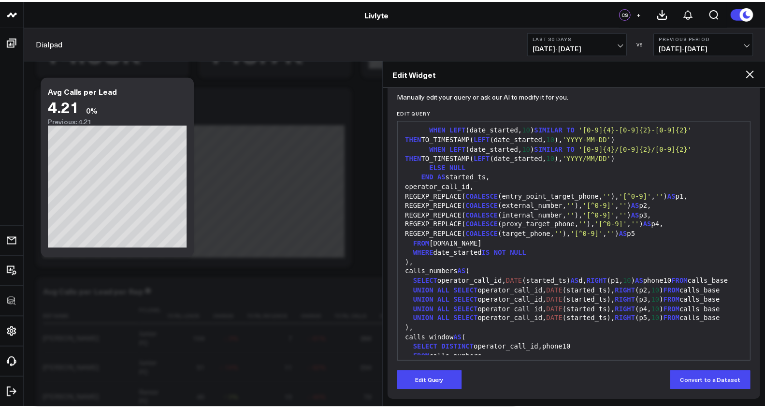
scroll to position [341, 0]
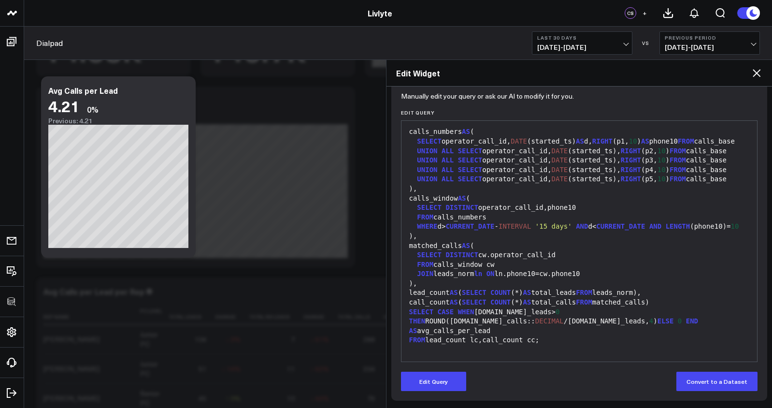
click at [760, 78] on icon at bounding box center [757, 73] width 12 height 12
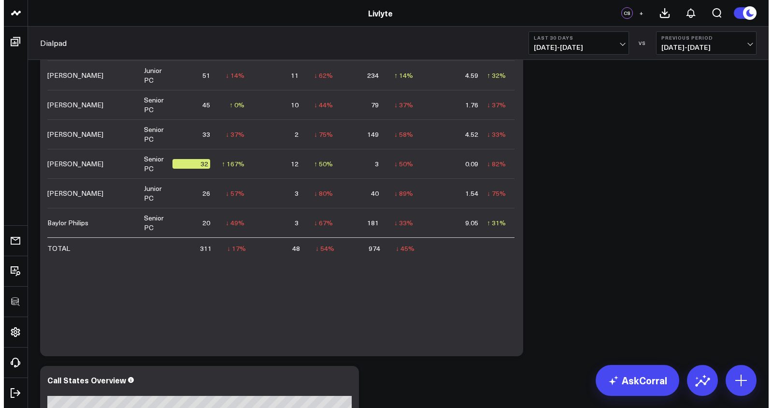
scroll to position [169, 0]
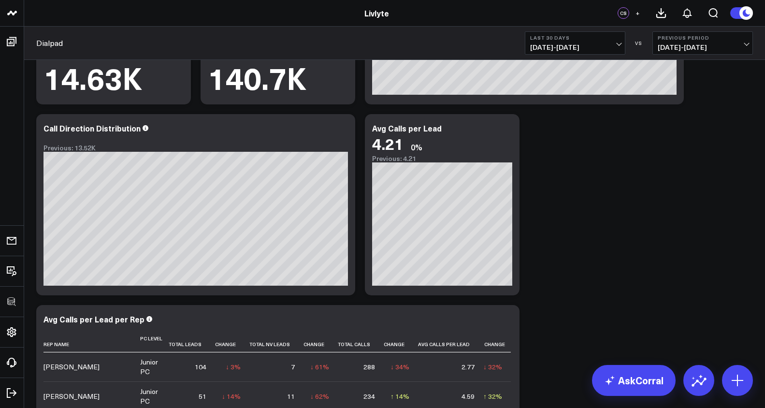
click at [607, 55] on div "Dialpad Last 30 Days [DATE] - [DATE] VS Previous Period [DATE] - [DATE]" at bounding box center [394, 43] width 741 height 33
click at [607, 47] on span "[DATE] - [DATE]" at bounding box center [575, 47] width 90 height 8
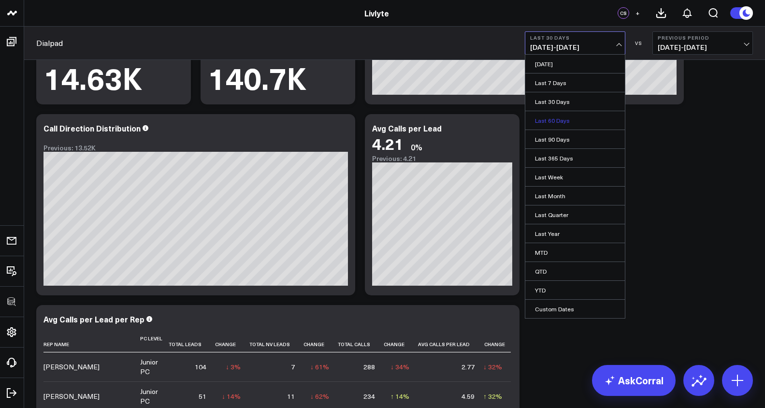
click at [602, 121] on link "Last 60 Days" at bounding box center [575, 120] width 100 height 18
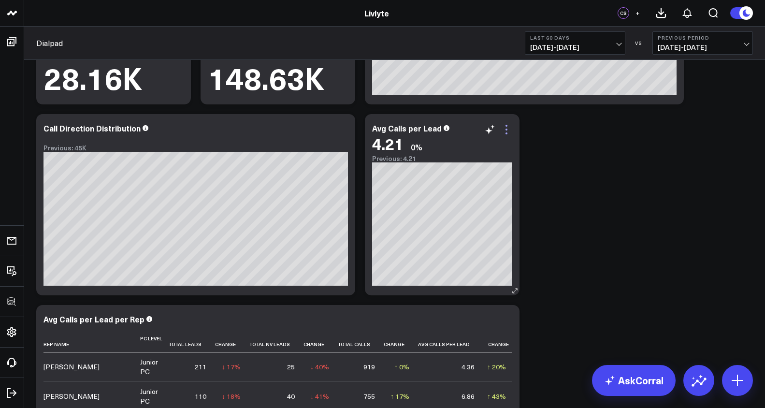
click at [510, 134] on icon at bounding box center [506, 130] width 12 height 12
click at [0, 0] on button "Edit Widget" at bounding box center [0, 0] width 0 height 0
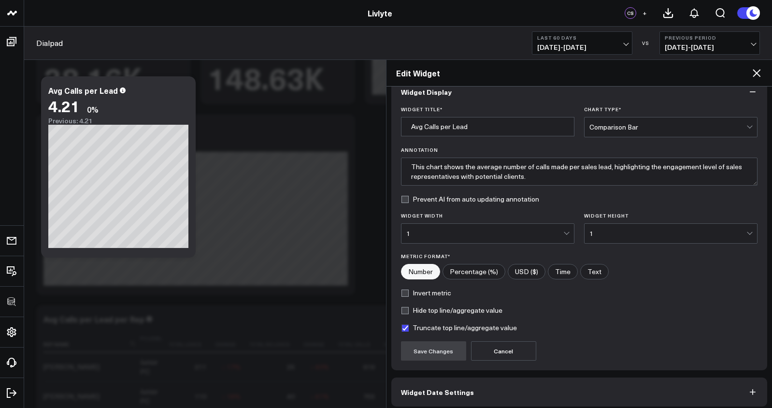
scroll to position [58, 0]
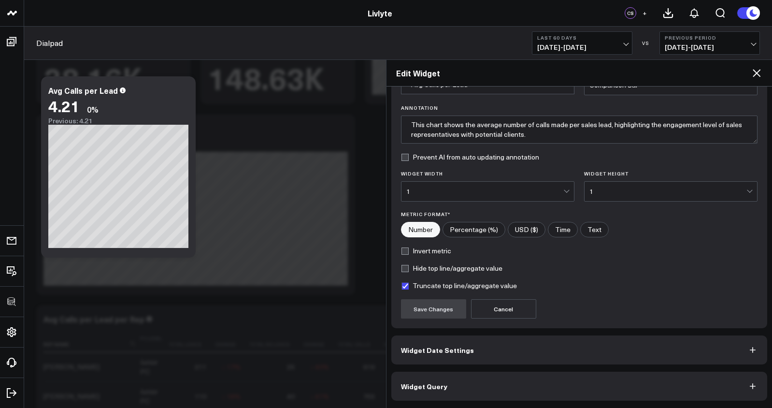
click at [486, 376] on button "Widget Query" at bounding box center [579, 385] width 376 height 29
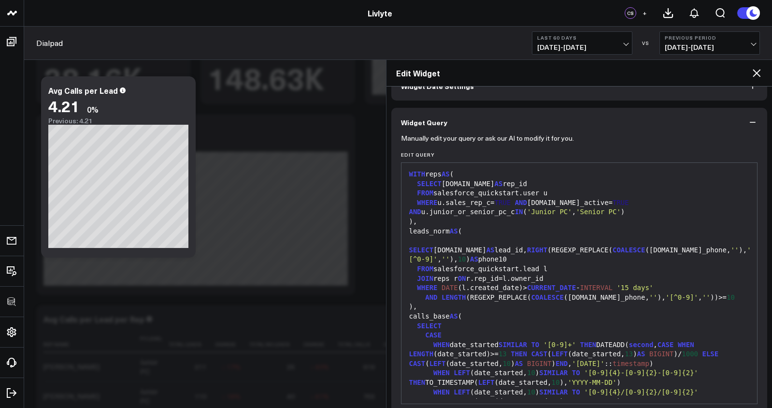
click at [484, 340] on div "WHEN date_started SIMILAR TO '[0-9]+' THEN DATEADD( second , CASE WHEN LENGTH (…" at bounding box center [579, 354] width 346 height 29
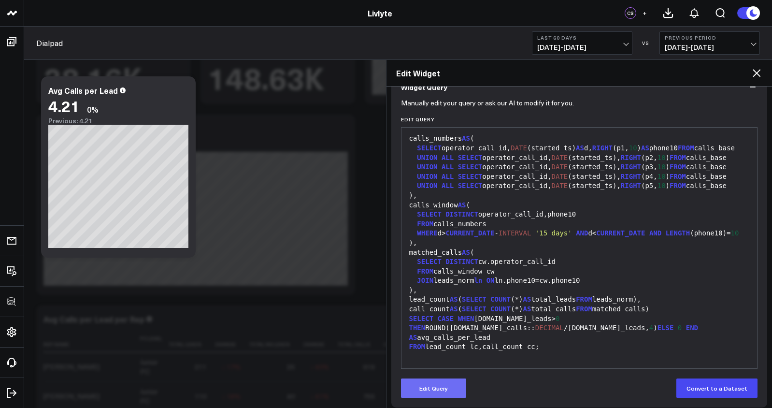
scroll to position [100, 0]
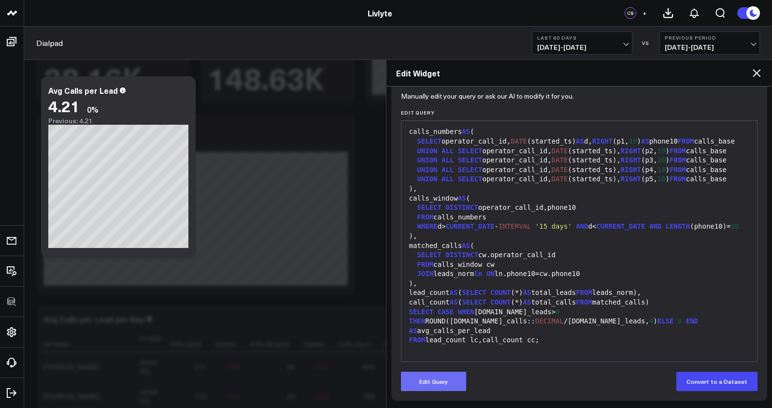
click at [442, 384] on button "Edit Query" at bounding box center [433, 380] width 65 height 19
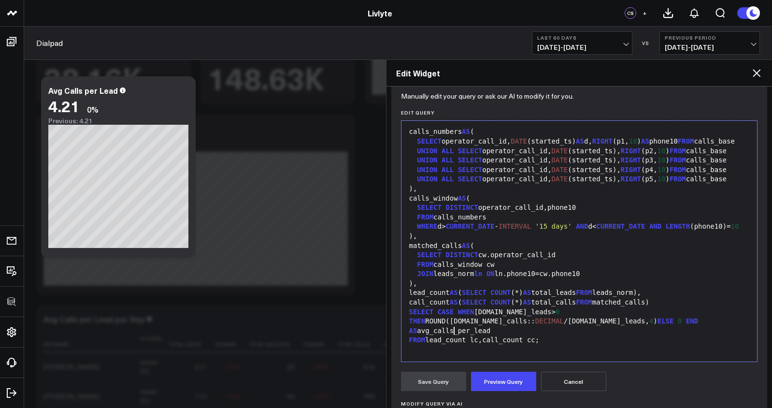
click at [454, 329] on div "SELECT CASE WHEN [DOMAIN_NAME]_leads> 0 THEN ROUND([DOMAIN_NAME]_calls:: DECIMA…" at bounding box center [579, 321] width 346 height 29
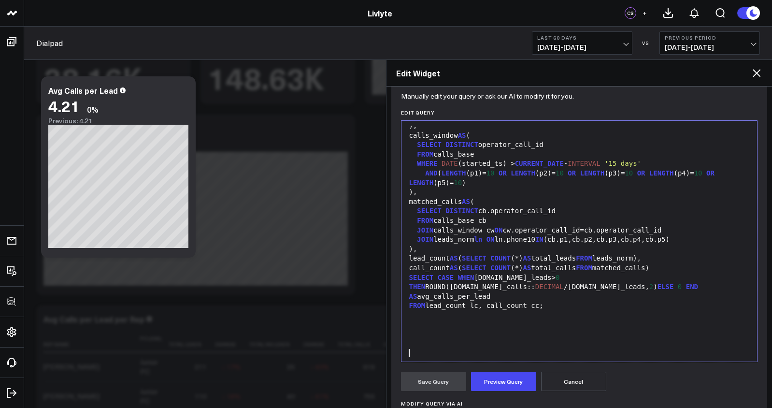
scroll to position [313, 0]
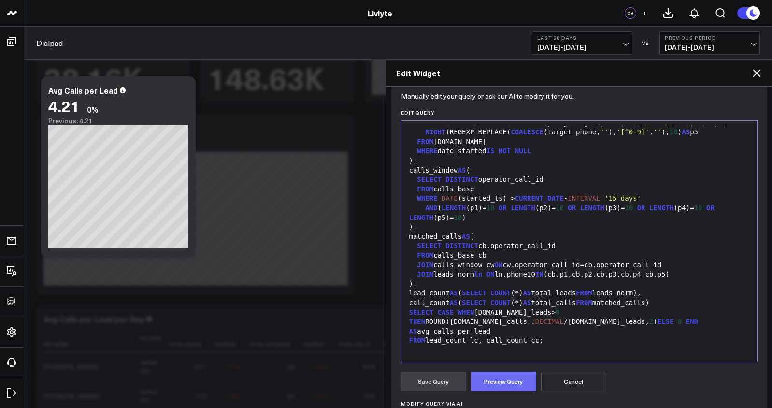
click at [492, 386] on button "Preview Query" at bounding box center [503, 380] width 65 height 19
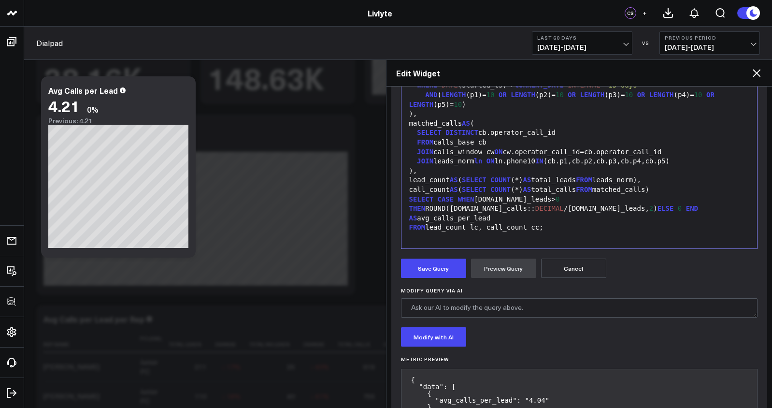
scroll to position [261, 0]
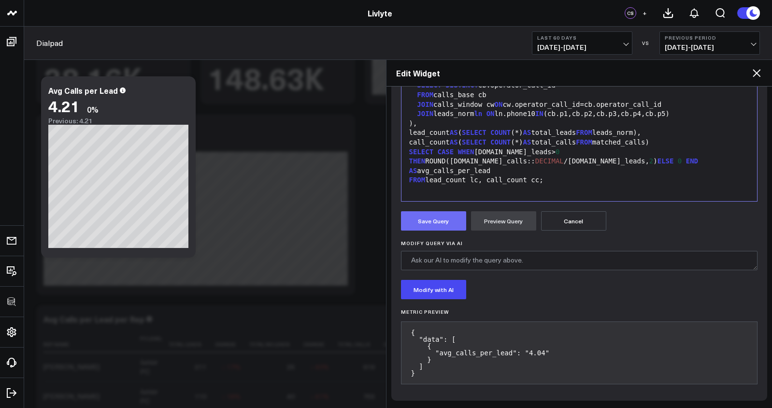
click at [452, 225] on button "Save Query" at bounding box center [433, 220] width 65 height 19
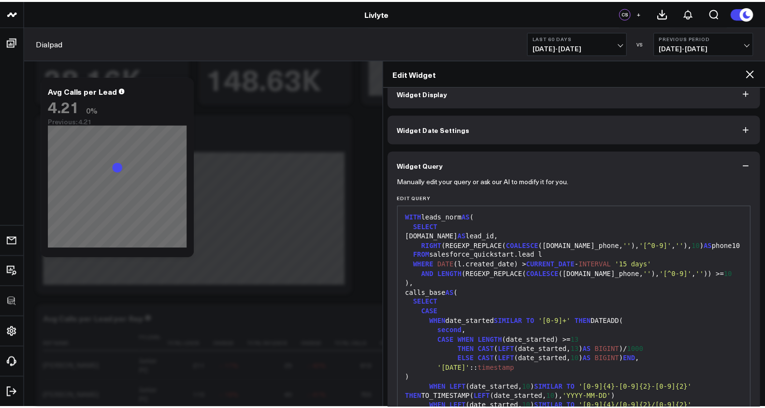
scroll to position [0, 0]
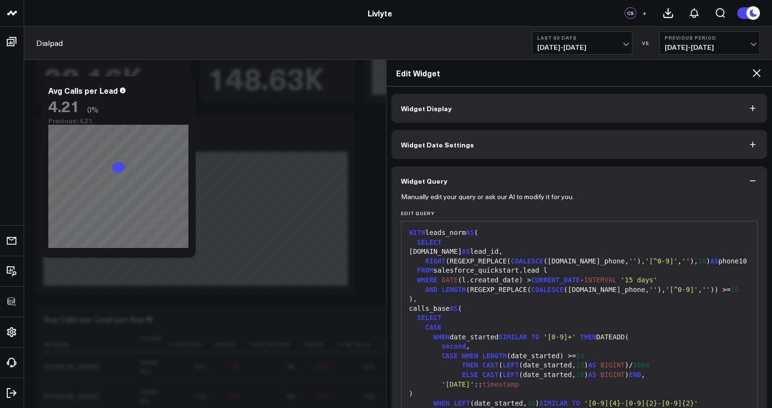
click at [755, 73] on icon at bounding box center [757, 73] width 8 height 8
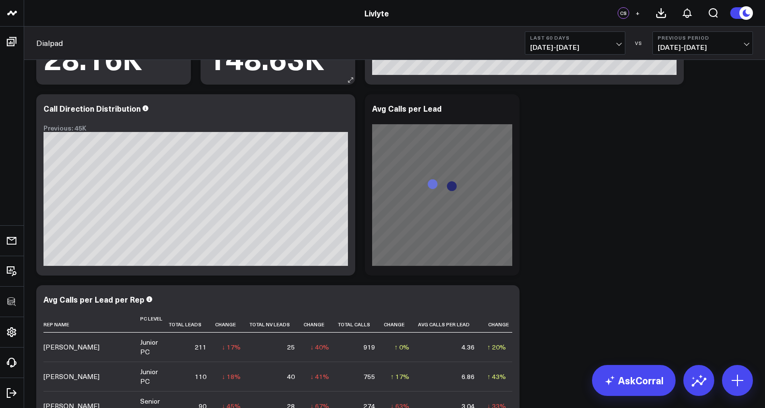
scroll to position [169, 0]
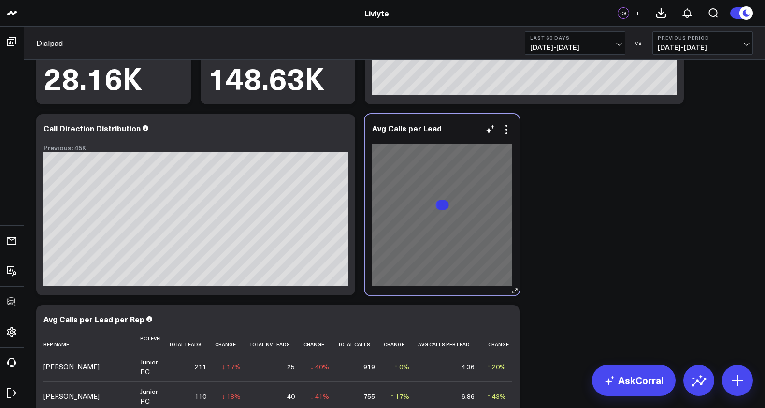
click at [454, 134] on div "Avg Calls per Lead" at bounding box center [442, 134] width 140 height 20
